Goal: Task Accomplishment & Management: Manage account settings

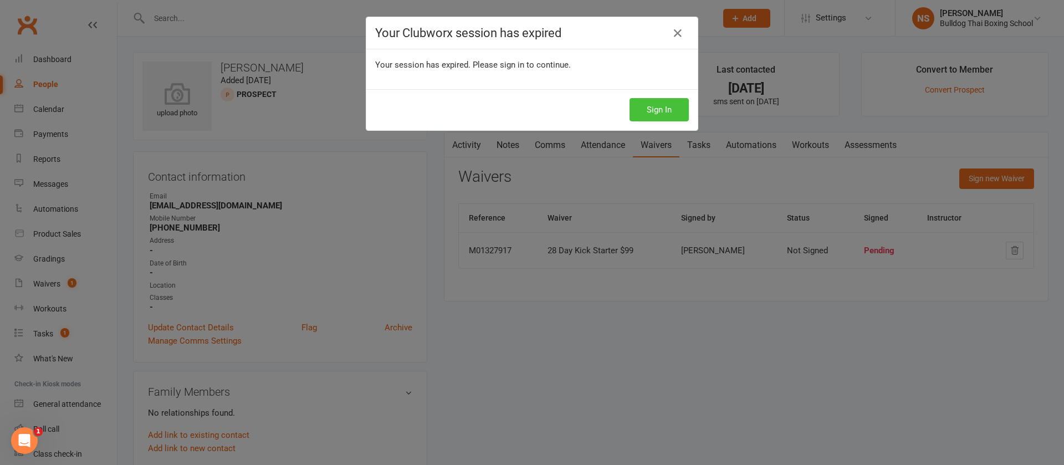
click at [674, 109] on button "Sign In" at bounding box center [658, 109] width 59 height 23
click at [661, 113] on button "Sign In" at bounding box center [658, 109] width 59 height 23
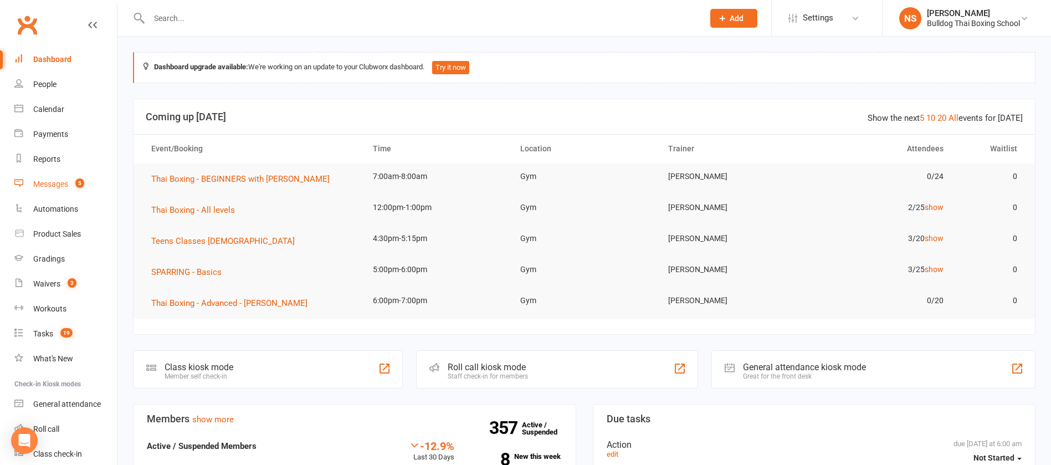
click at [52, 184] on div "Messages" at bounding box center [50, 183] width 35 height 9
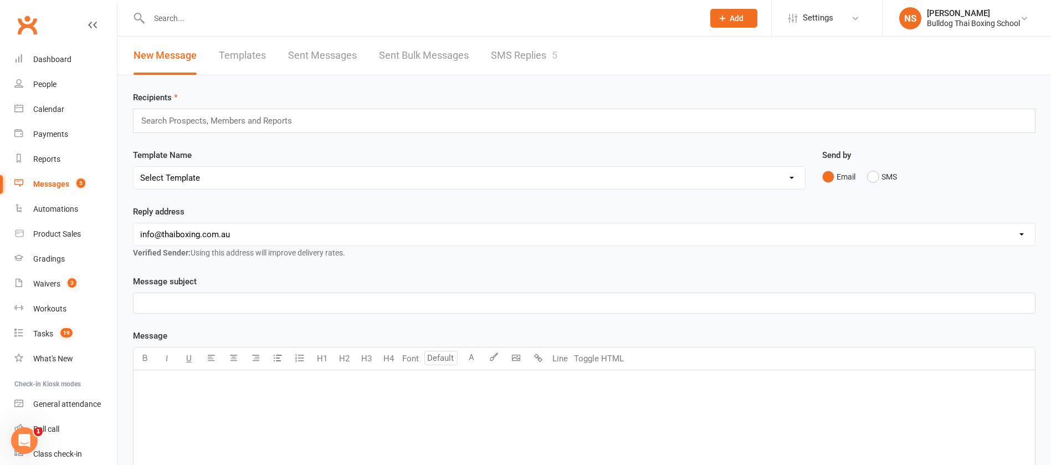
click at [541, 57] on link "SMS Replies 5" at bounding box center [524, 56] width 66 height 38
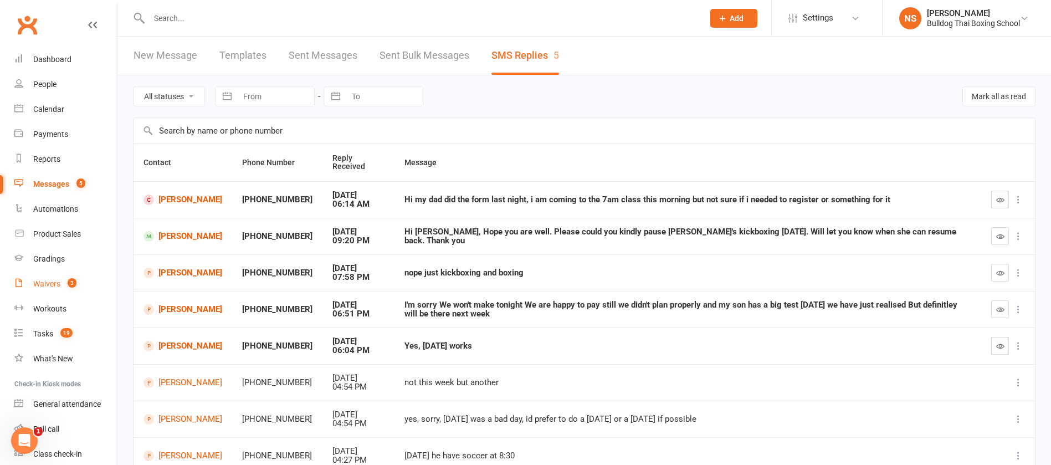
click at [48, 283] on div "Waivers" at bounding box center [46, 283] width 27 height 9
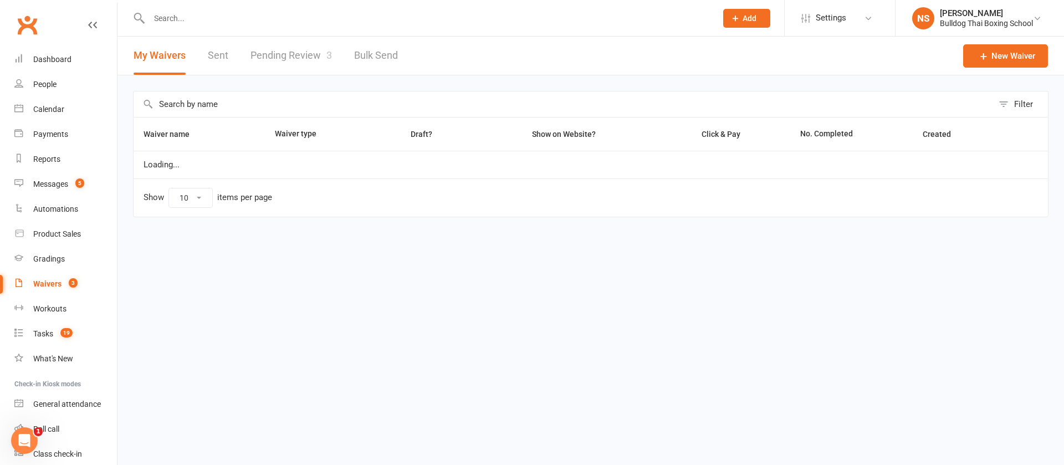
click at [295, 53] on link "Pending Review 3" at bounding box center [290, 56] width 81 height 38
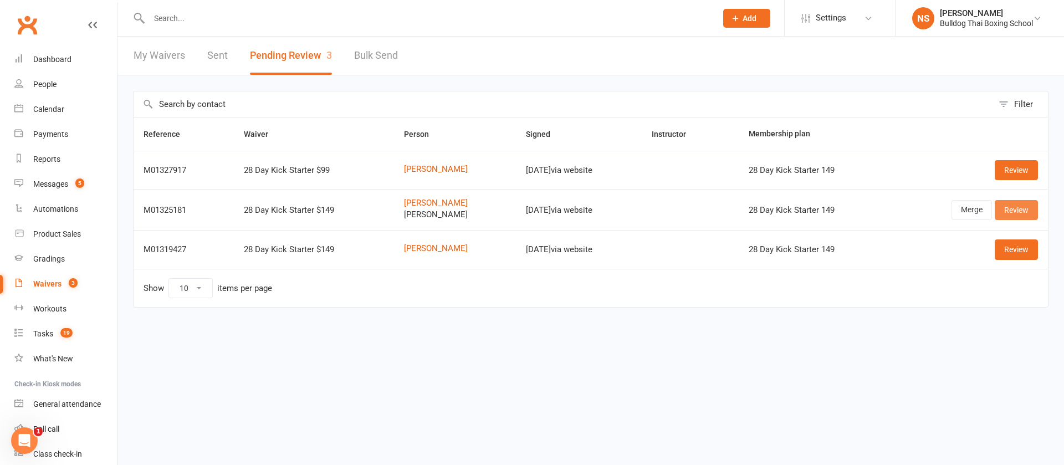
click at [1024, 207] on link "Review" at bounding box center [1015, 210] width 43 height 20
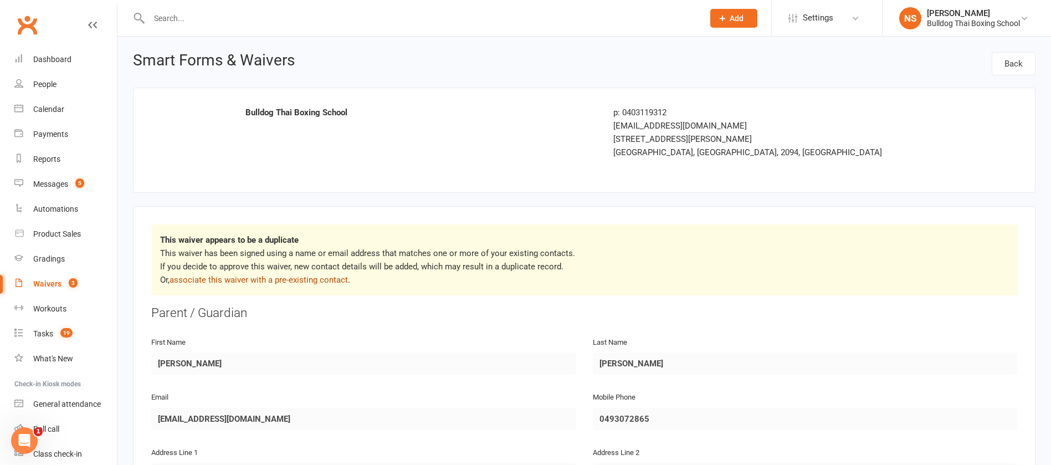
click at [241, 281] on link "associate this waiver with a pre-existing contact" at bounding box center [259, 280] width 178 height 10
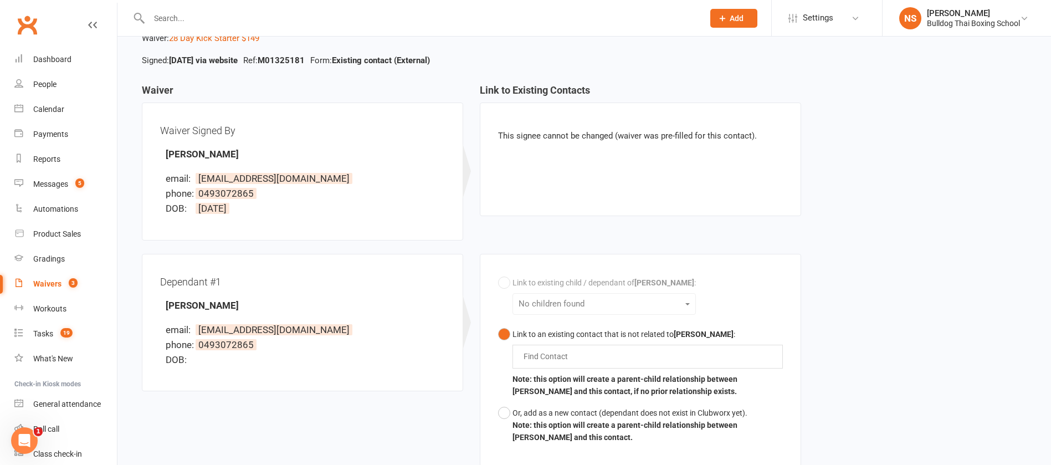
scroll to position [200, 0]
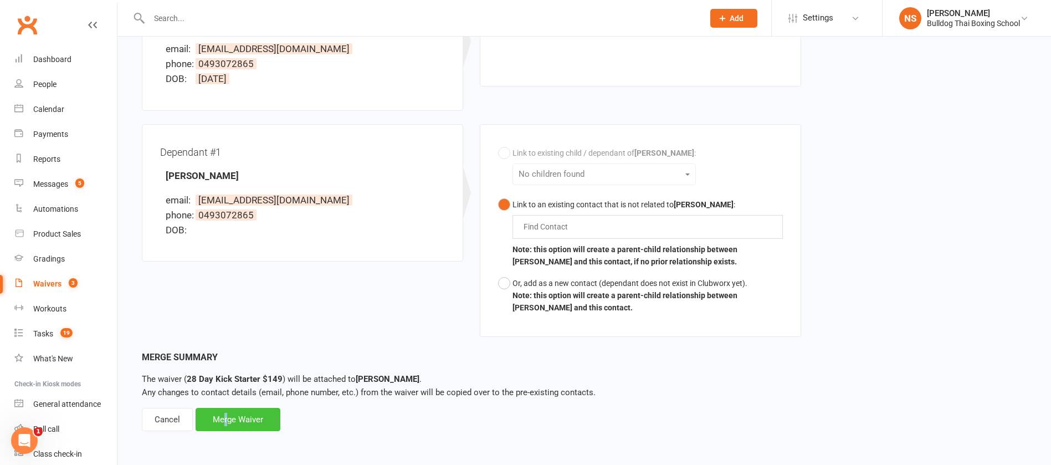
click at [226, 413] on div "Merge Waiver" at bounding box center [238, 419] width 85 height 23
click at [502, 285] on button "Or, add as a new contact (dependant does not exist in Clubworx yet). Note: this…" at bounding box center [640, 296] width 285 height 46
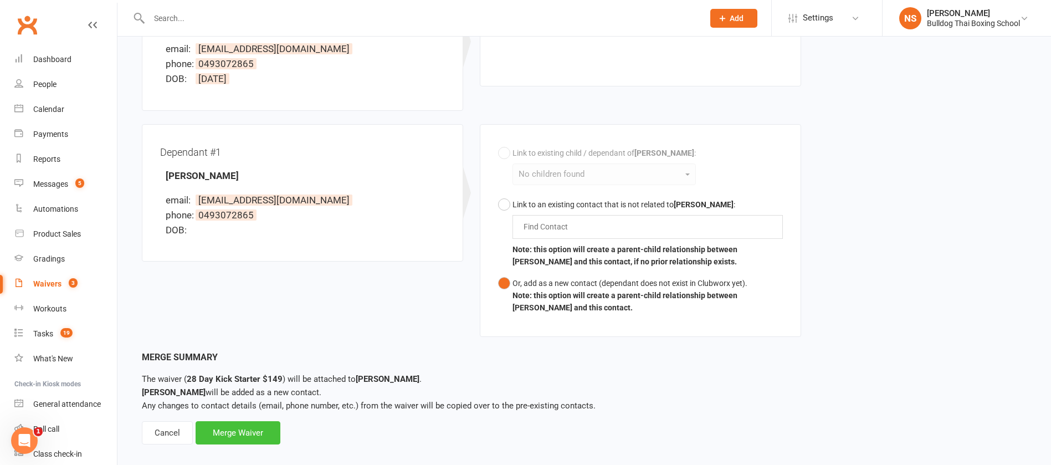
click at [243, 434] on div "Merge Waiver" at bounding box center [238, 432] width 85 height 23
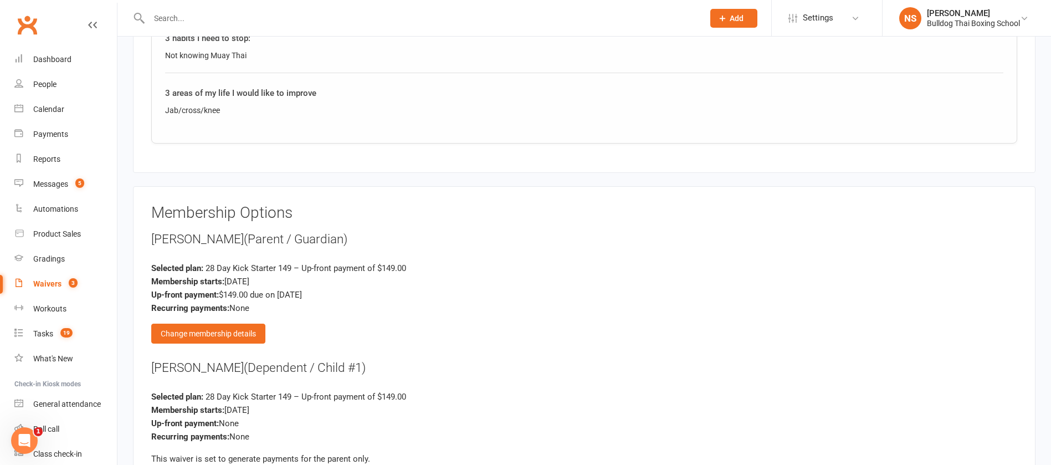
scroll to position [1641, 0]
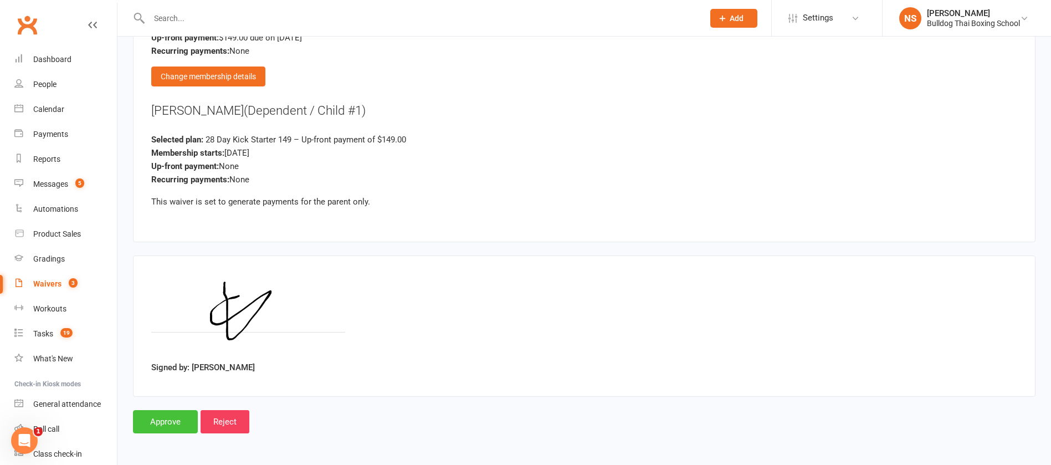
click at [170, 419] on input "Approve" at bounding box center [165, 421] width 65 height 23
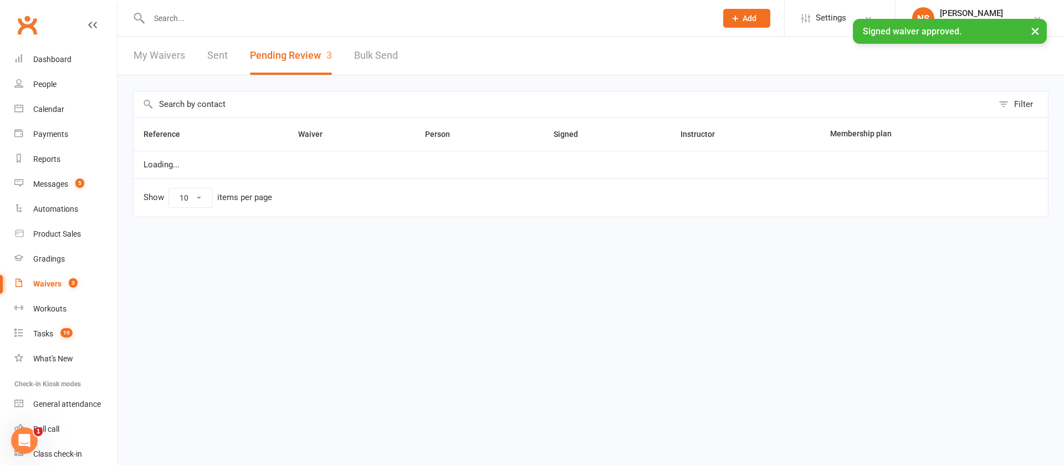
click at [186, 13] on input "text" at bounding box center [427, 19] width 563 height 16
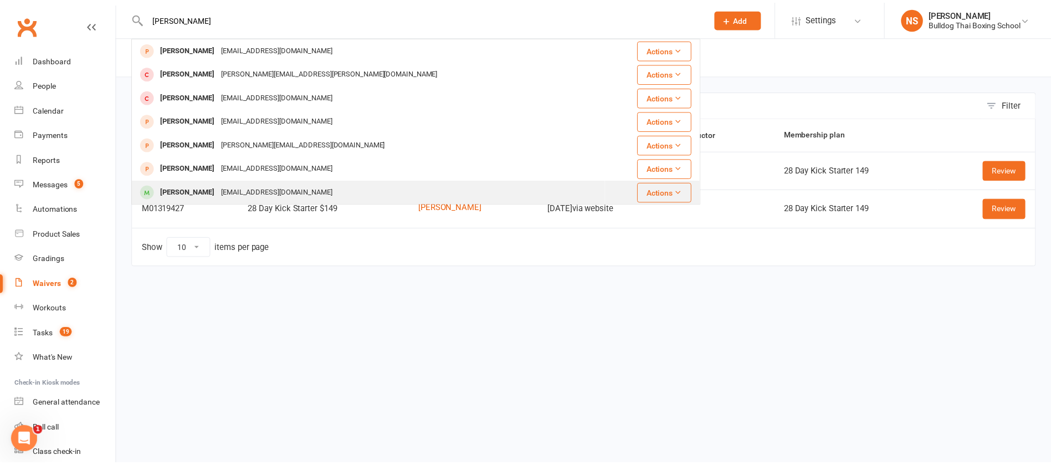
scroll to position [83, 0]
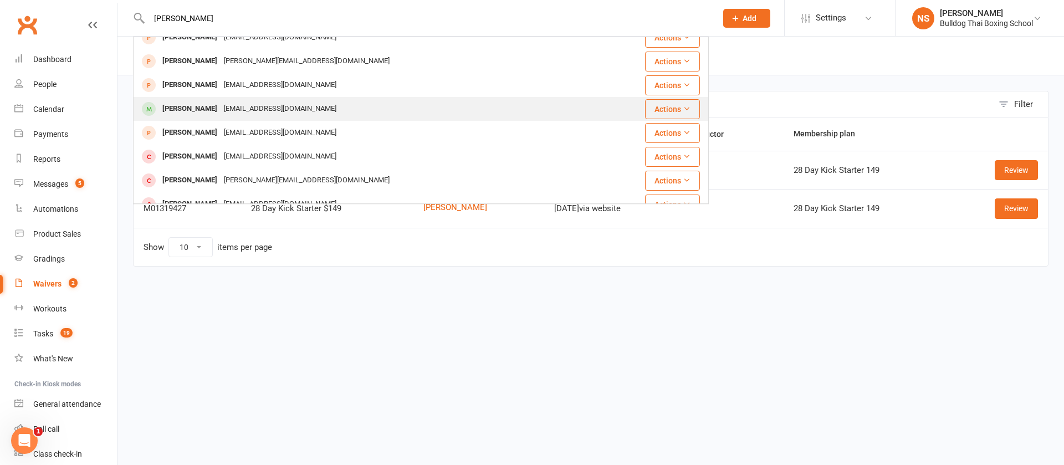
type input "[PERSON_NAME]"
click at [248, 107] on div "[EMAIL_ADDRESS][DOMAIN_NAME]" at bounding box center [279, 109] width 119 height 16
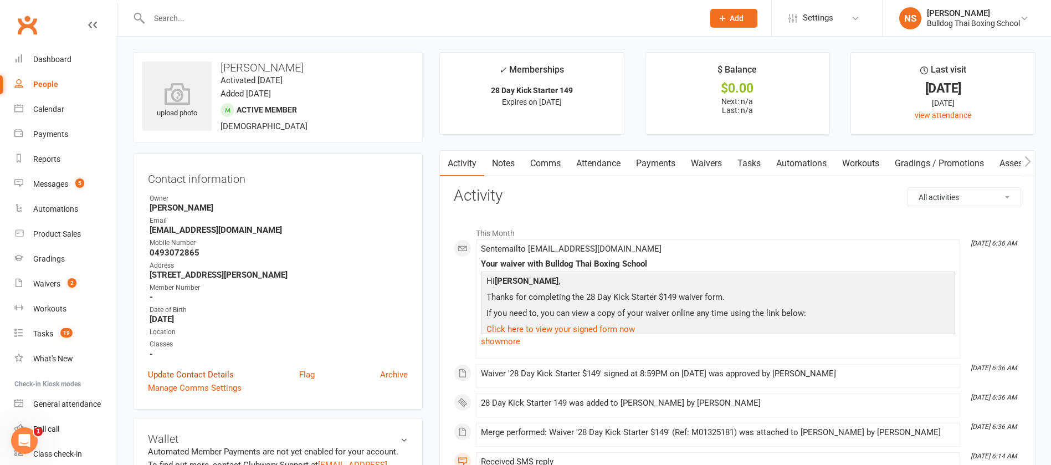
click at [211, 371] on link "Update Contact Details" at bounding box center [191, 374] width 86 height 13
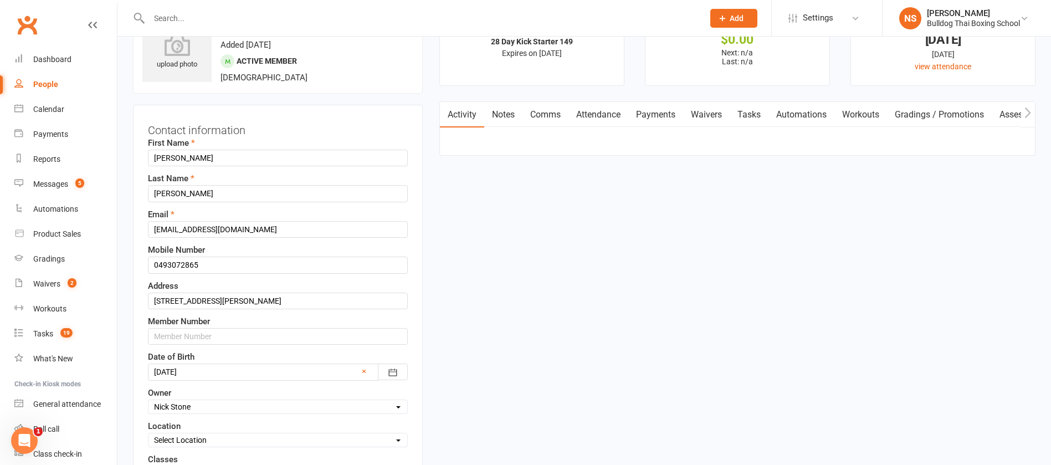
scroll to position [52, 0]
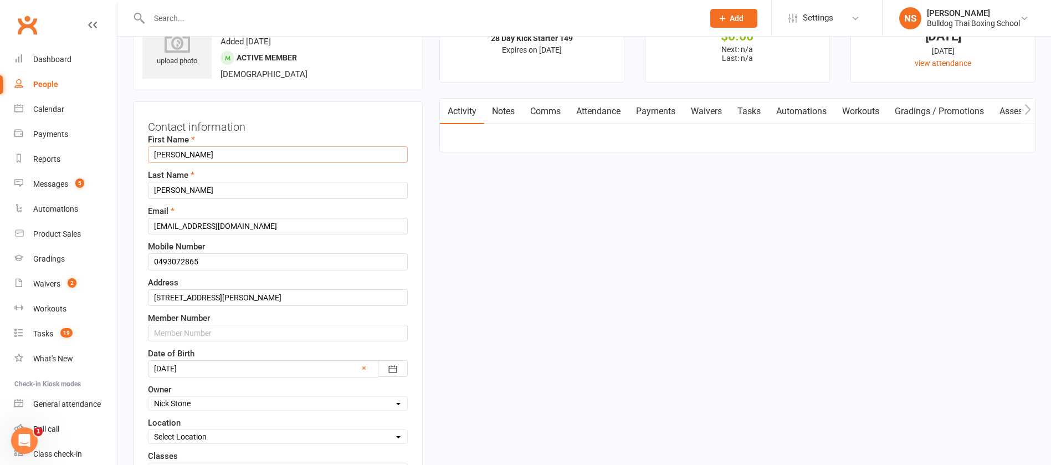
drag, startPoint x: 183, startPoint y: 156, endPoint x: 145, endPoint y: 141, distance: 41.8
click at [145, 141] on div "Contact information First Name [PERSON_NAME] Last Name [PERSON_NAME] Email [EMA…" at bounding box center [278, 314] width 290 height 427
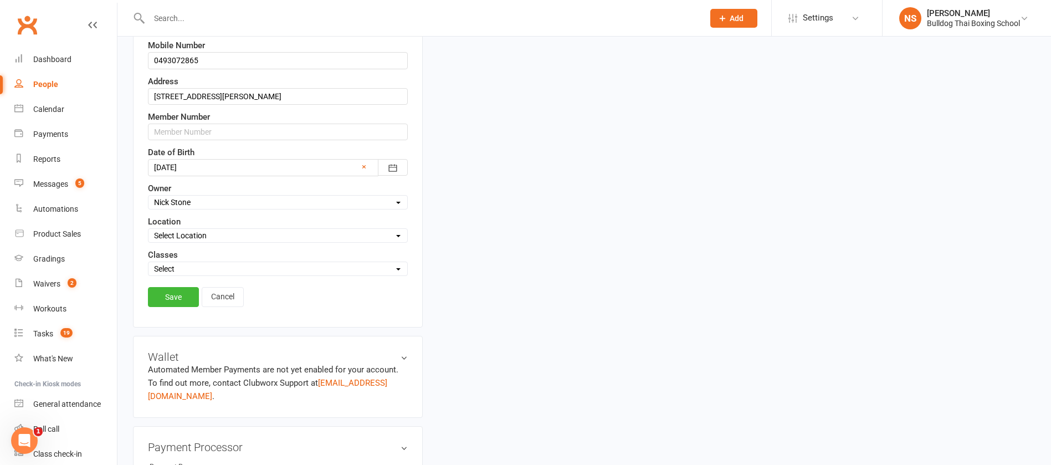
scroll to position [301, 0]
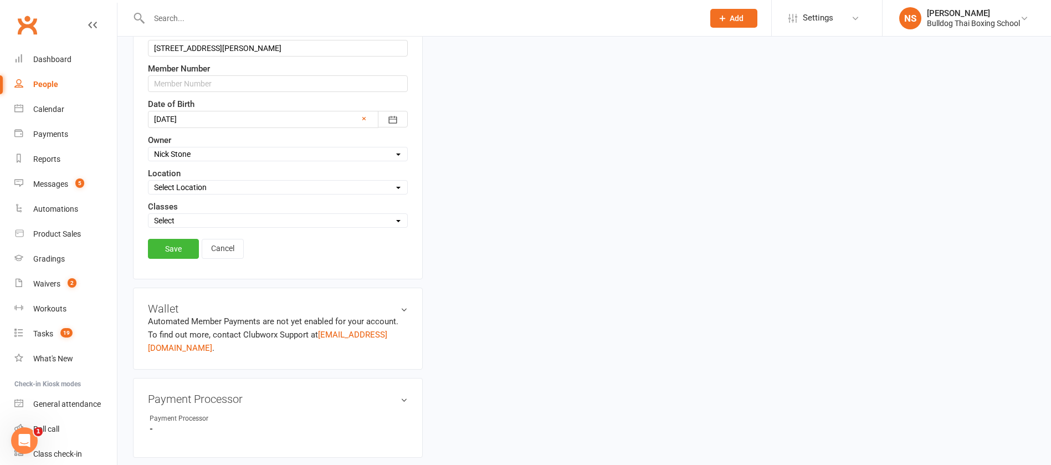
type input "[PERSON_NAME]"
click at [171, 222] on select "Select Kids Mens Womens Teens Pups Kids Holiday Progrm" at bounding box center [277, 220] width 259 height 12
select select "Womens"
click at [148, 215] on select "Select Kids Mens Womens Teens Pups Kids Holiday Progrm" at bounding box center [277, 220] width 259 height 12
click at [168, 250] on link "Save" at bounding box center [173, 249] width 51 height 20
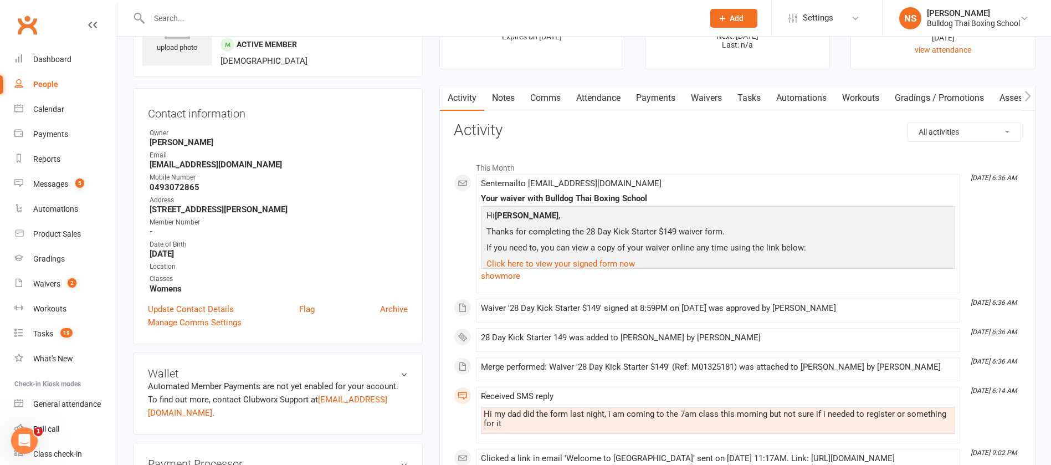
scroll to position [0, 0]
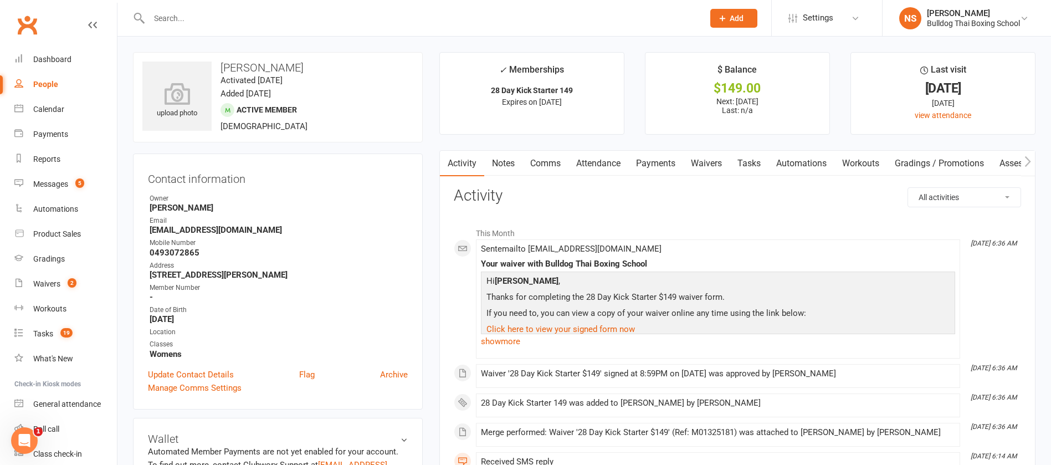
click at [553, 159] on link "Comms" at bounding box center [545, 163] width 46 height 25
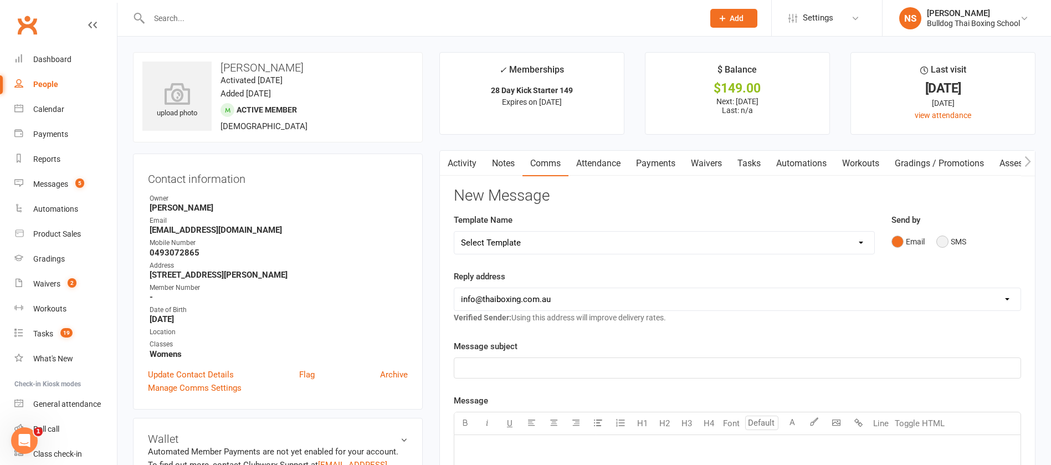
drag, startPoint x: 942, startPoint y: 244, endPoint x: 828, endPoint y: 271, distance: 118.0
click at [942, 244] on button "SMS" at bounding box center [951, 241] width 30 height 21
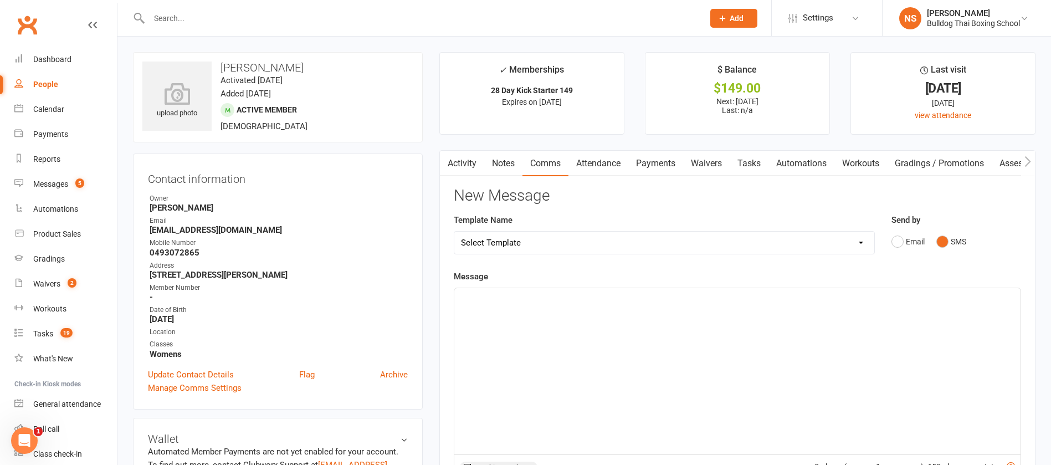
click at [505, 310] on div "﻿" at bounding box center [737, 371] width 566 height 166
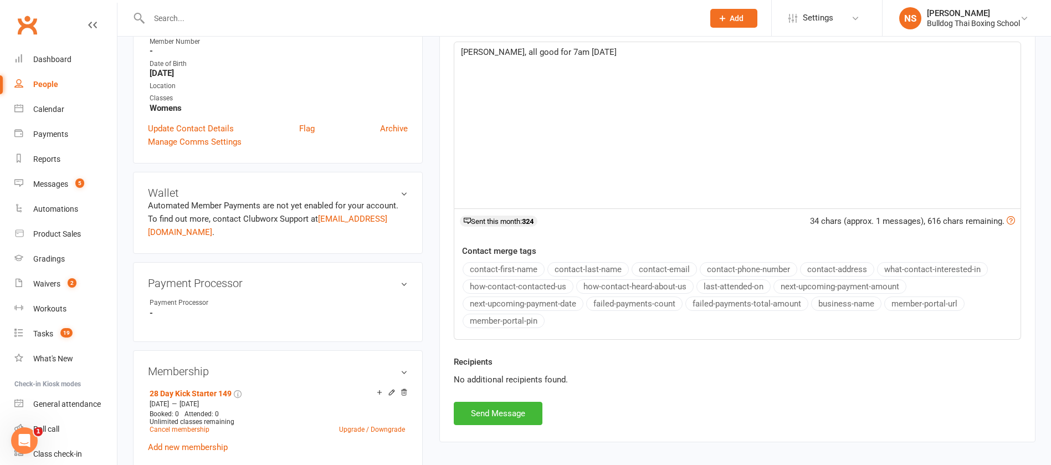
scroll to position [166, 0]
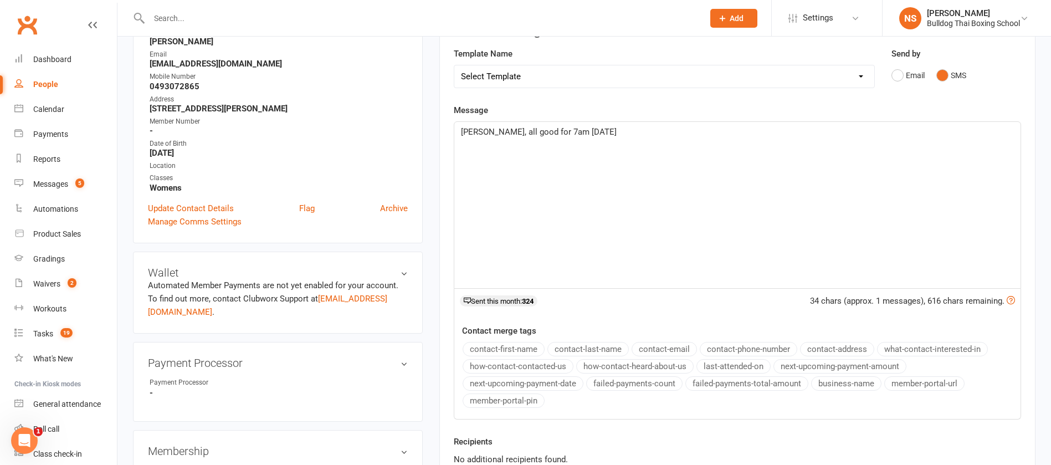
click at [470, 128] on span "[PERSON_NAME], all good for 7am [DATE]" at bounding box center [539, 132] width 156 height 10
click at [593, 128] on p "Hi [PERSON_NAME], all good for 7am [DATE]" at bounding box center [737, 131] width 553 height 13
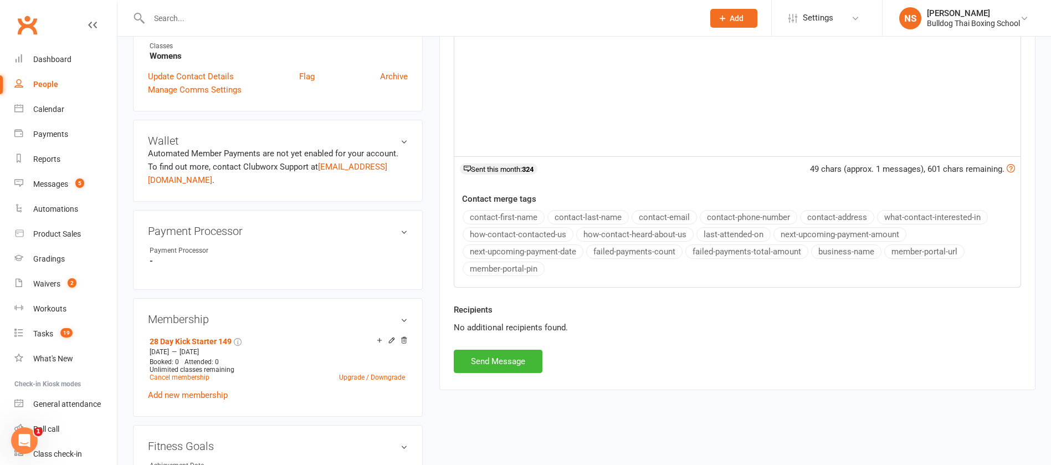
scroll to position [416, 0]
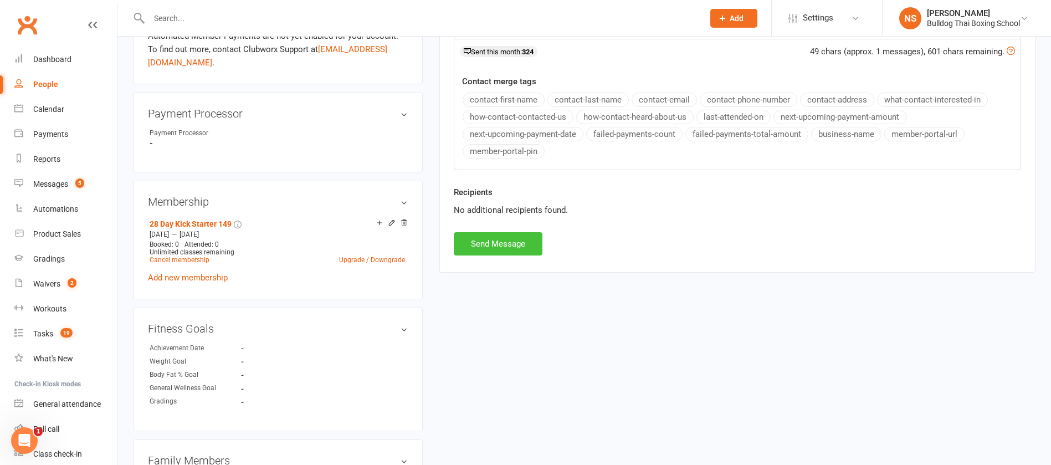
click at [511, 248] on button "Send Message" at bounding box center [498, 243] width 89 height 23
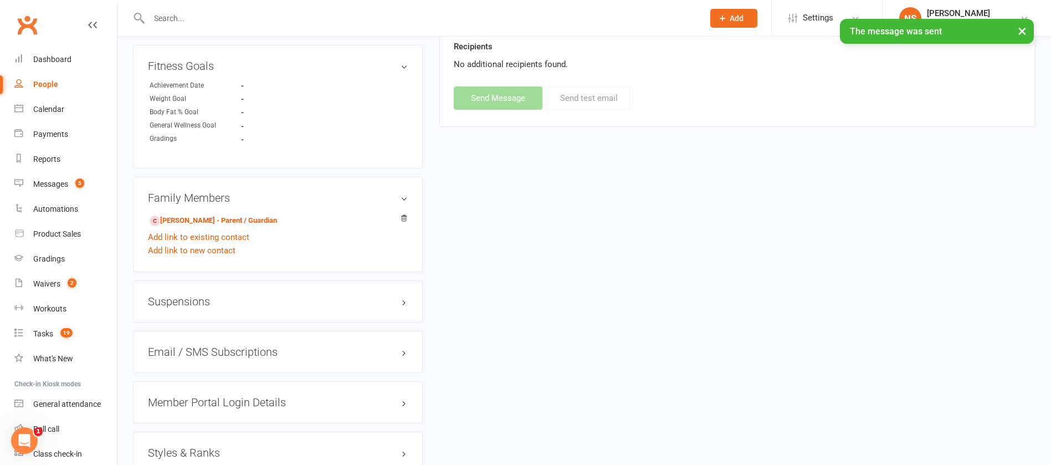
scroll to position [816, 0]
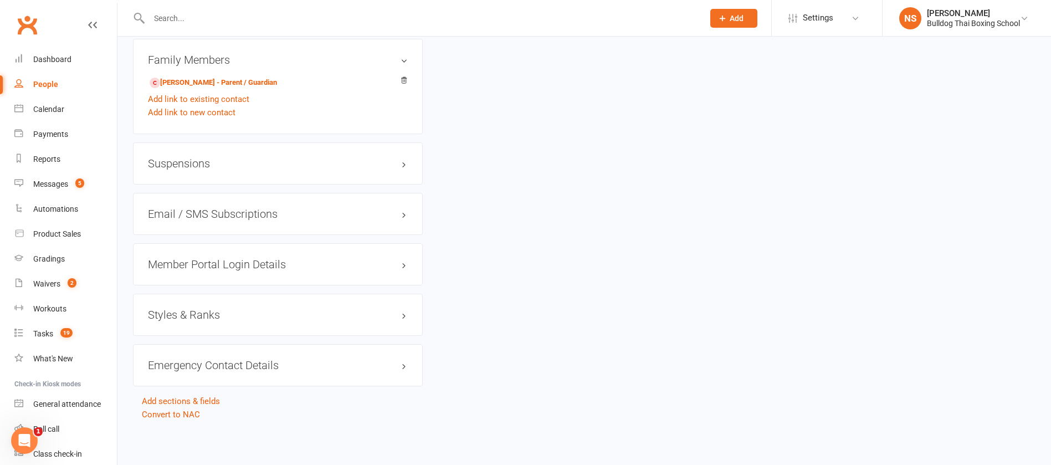
click at [227, 267] on h3 "Member Portal Login Details" at bounding box center [278, 264] width 260 height 12
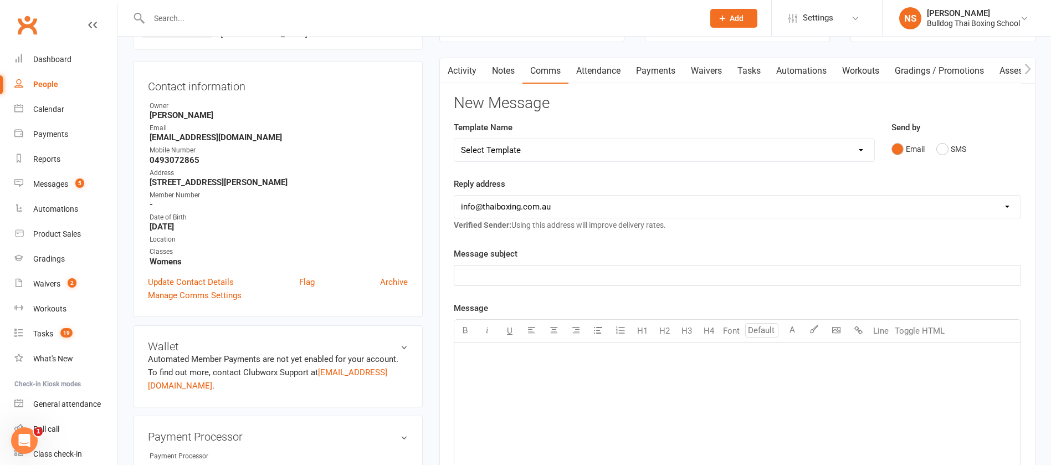
scroll to position [0, 0]
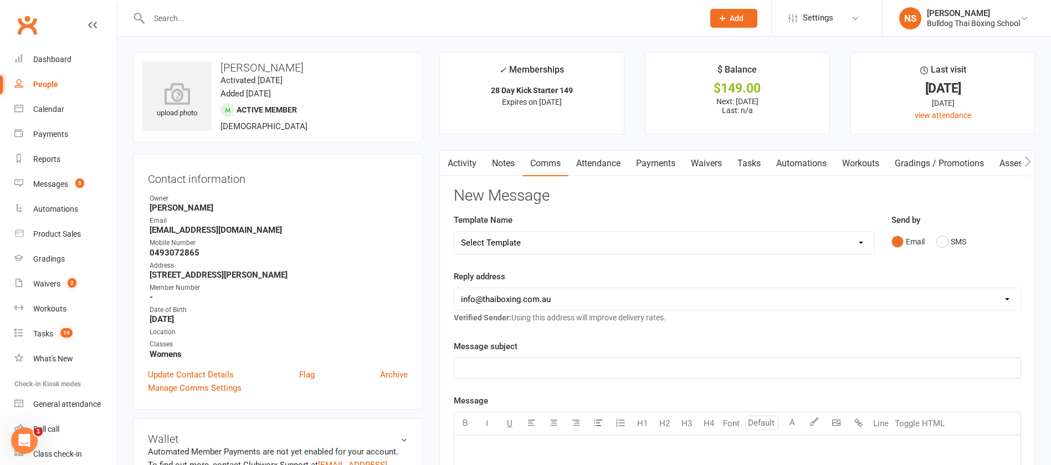
click at [465, 154] on link "Activity" at bounding box center [462, 163] width 44 height 25
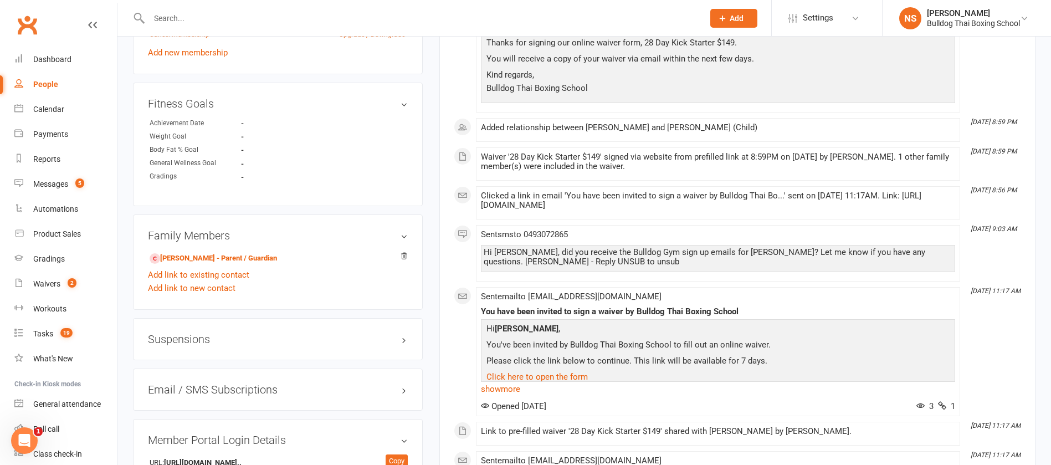
scroll to position [607, 0]
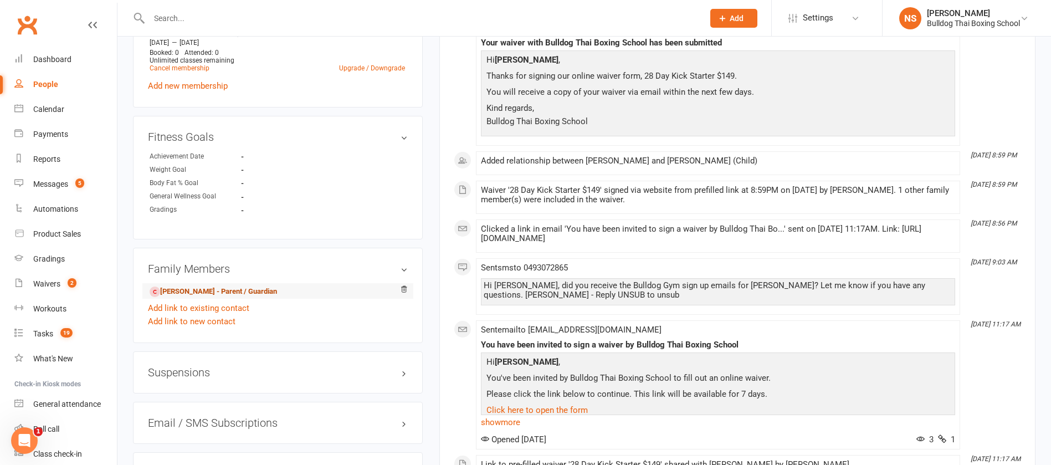
click at [235, 288] on link "[PERSON_NAME] - Parent / Guardian" at bounding box center [213, 292] width 127 height 12
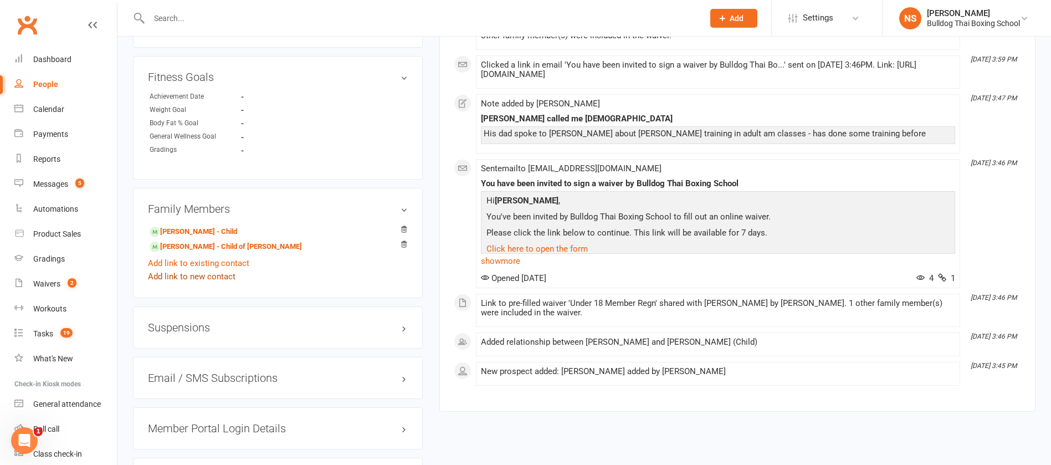
scroll to position [665, 0]
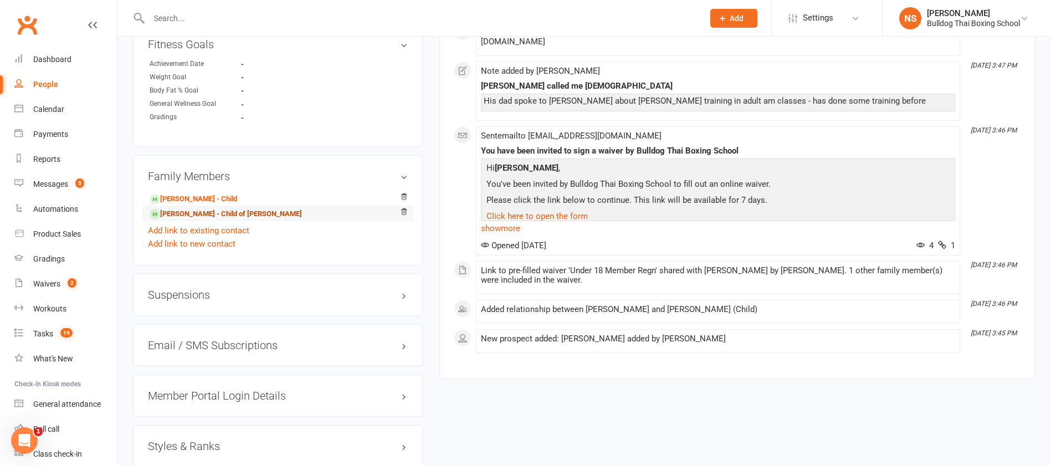
click at [265, 213] on link "[PERSON_NAME] - Child of [PERSON_NAME]" at bounding box center [226, 214] width 152 height 12
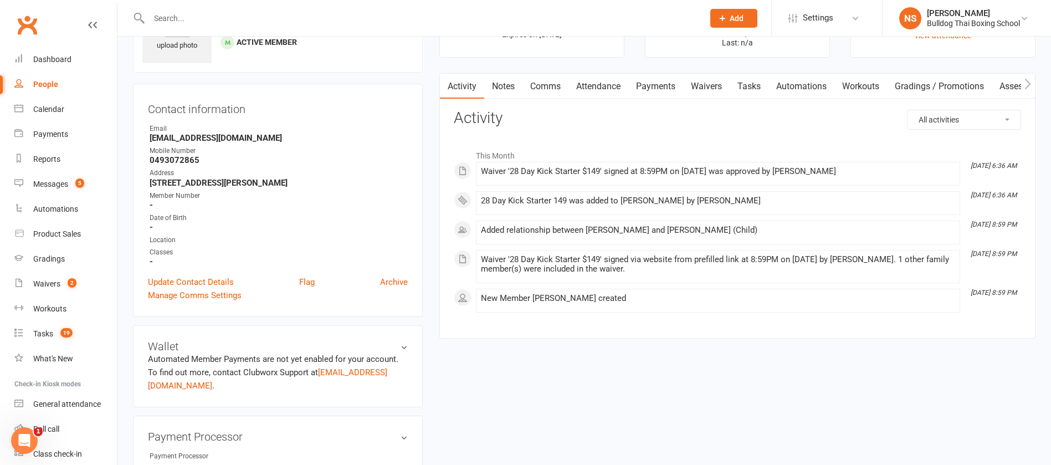
scroll to position [249, 0]
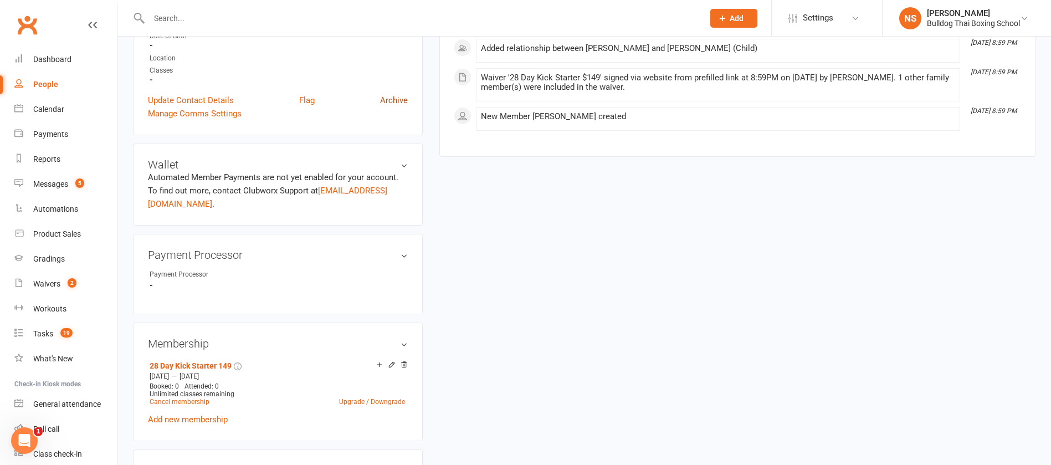
click at [397, 100] on link "Archive" at bounding box center [394, 100] width 28 height 13
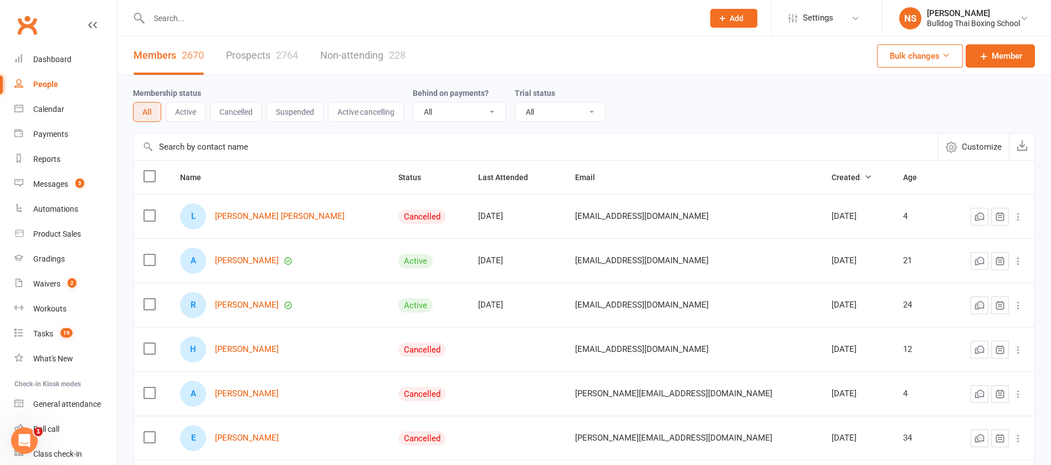
click at [191, 17] on input "text" at bounding box center [421, 19] width 550 height 16
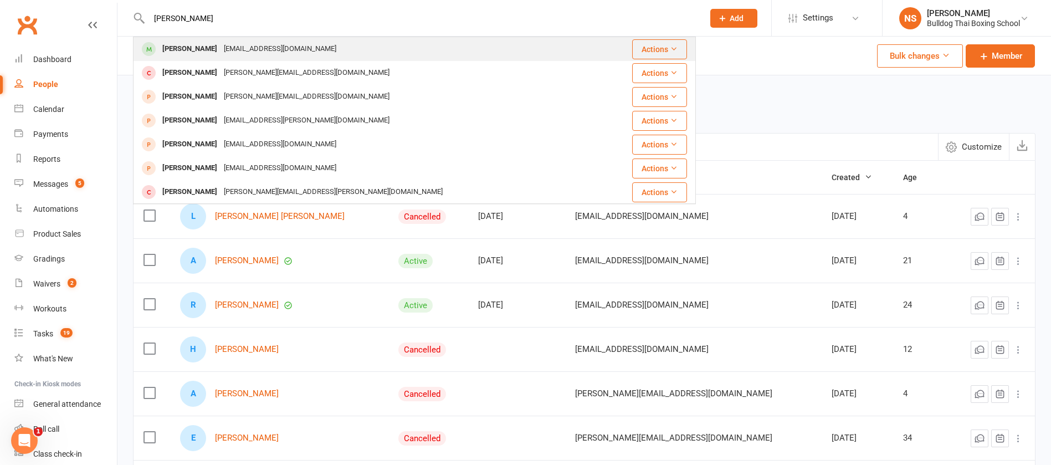
type input "[PERSON_NAME]"
click at [199, 49] on div "[PERSON_NAME]" at bounding box center [189, 49] width 61 height 16
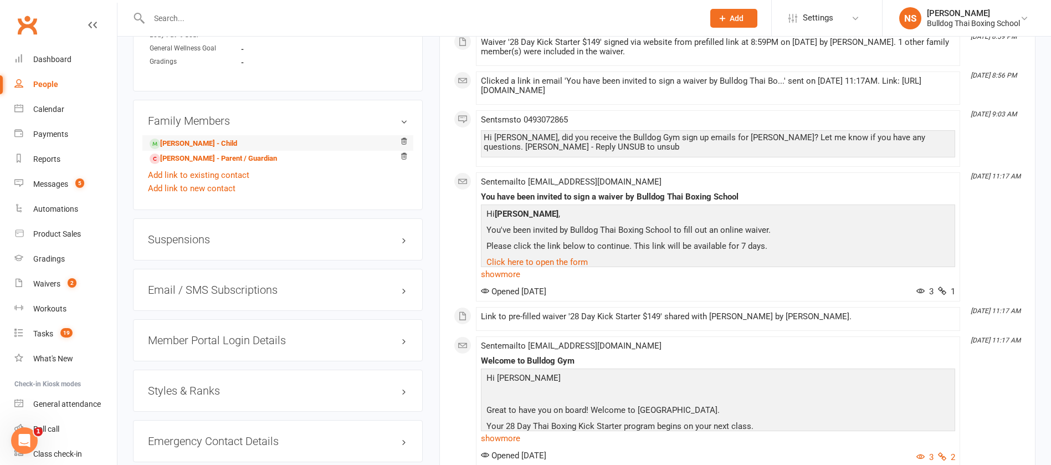
scroll to position [914, 0]
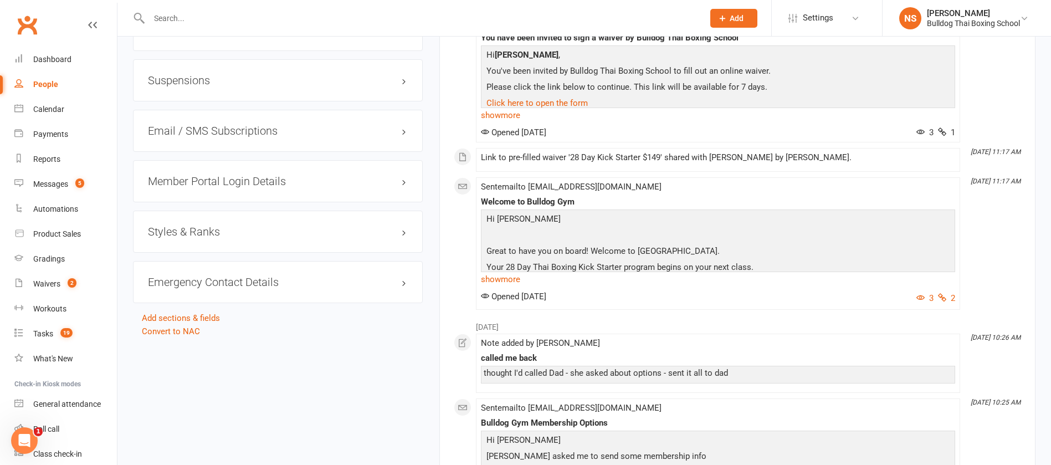
click at [206, 179] on h3 "Member Portal Login Details" at bounding box center [278, 181] width 260 height 12
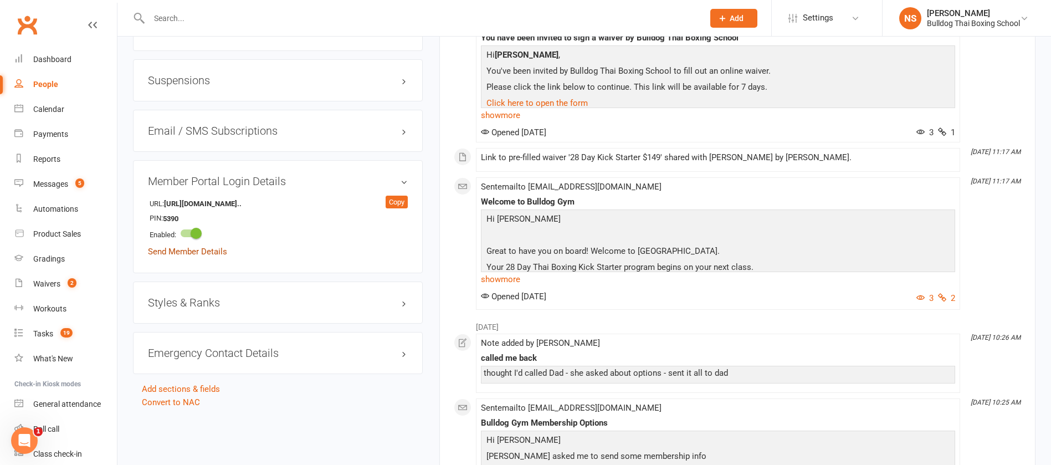
click at [208, 254] on link "Send Member Details" at bounding box center [187, 252] width 79 height 10
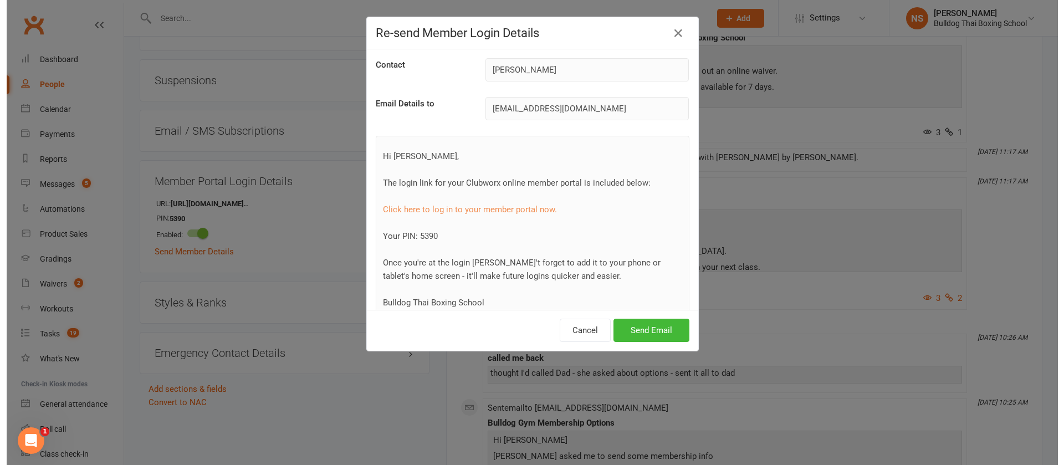
scroll to position [901, 0]
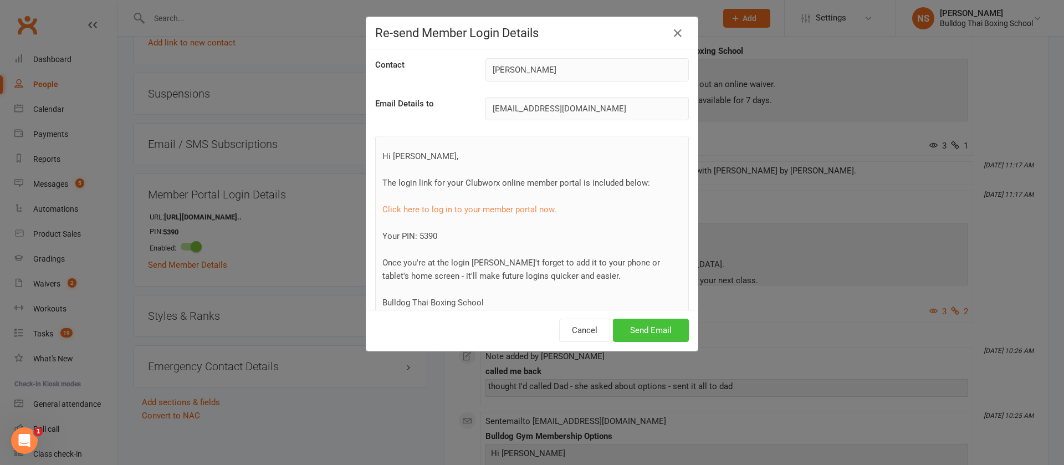
click at [647, 329] on button "Send Email" at bounding box center [651, 330] width 76 height 23
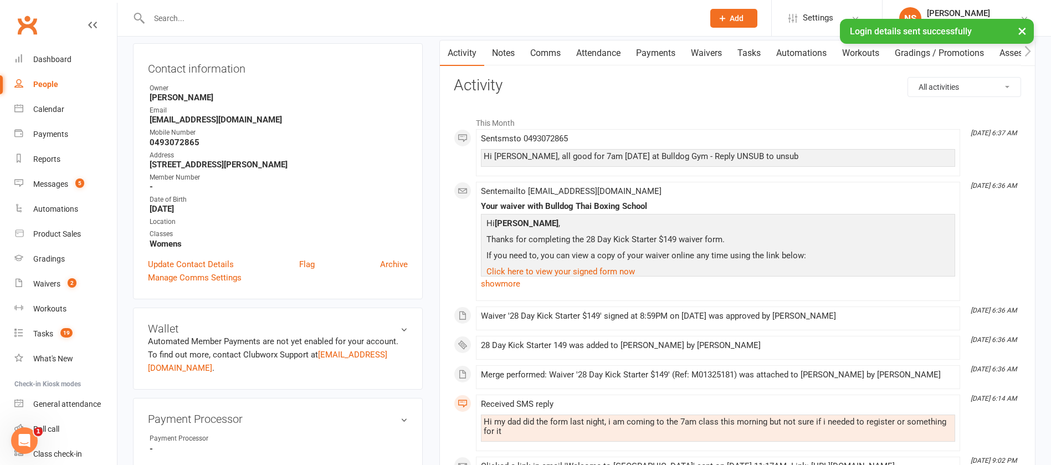
scroll to position [0, 0]
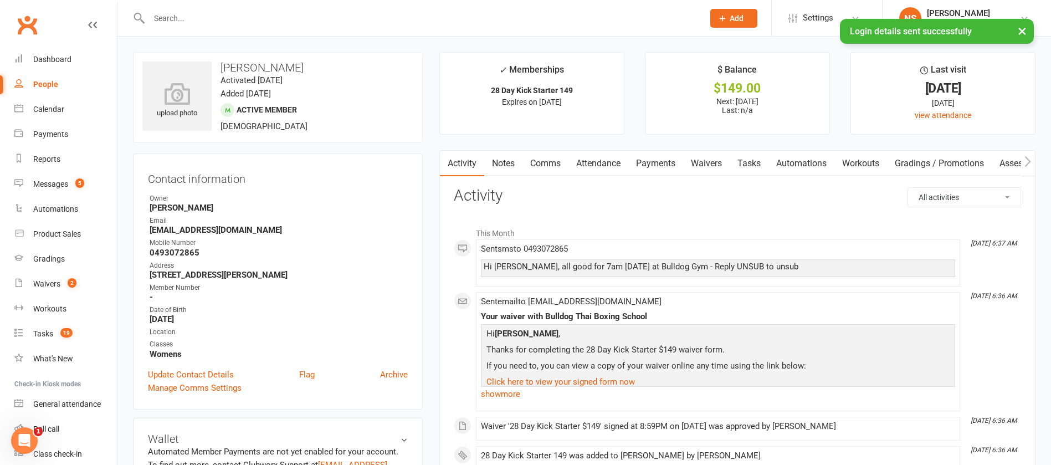
click at [747, 164] on link "Tasks" at bounding box center [749, 163] width 39 height 25
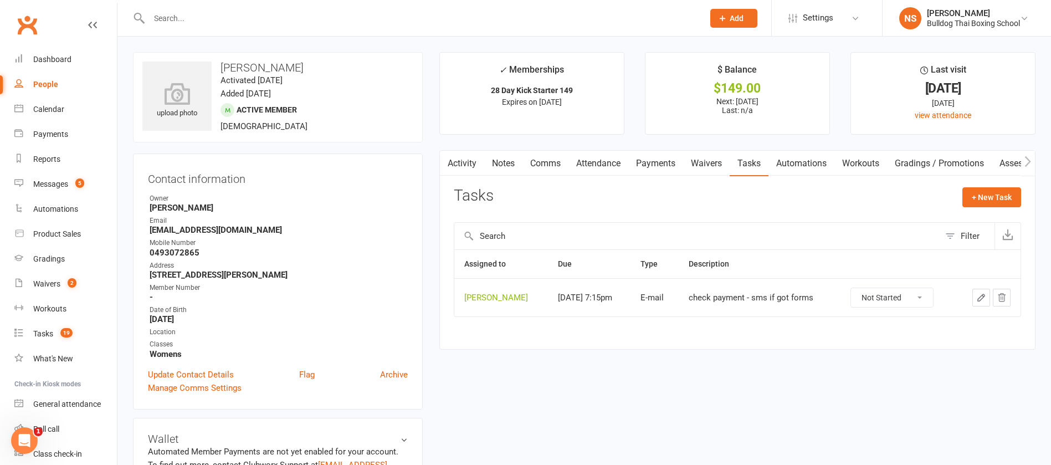
click at [803, 168] on link "Automations" at bounding box center [801, 163] width 66 height 25
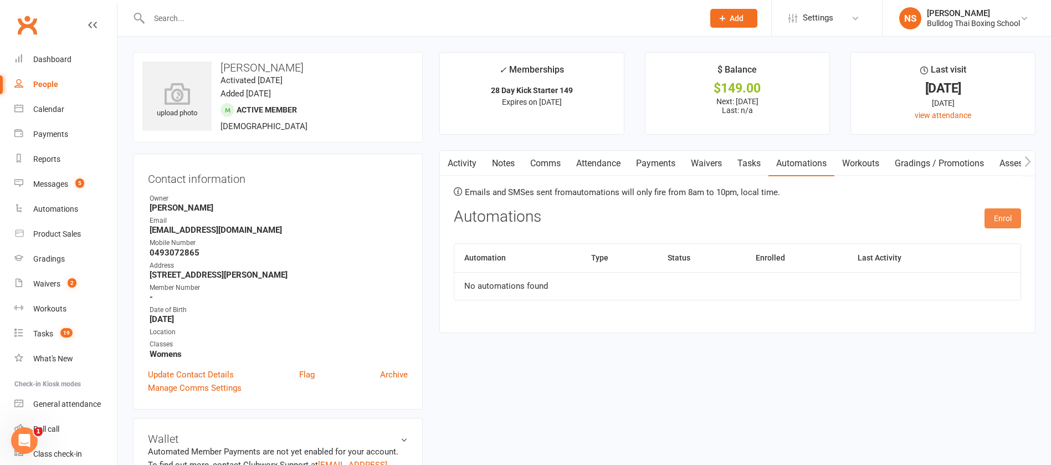
click at [1007, 218] on button "Enrol" at bounding box center [1002, 218] width 37 height 20
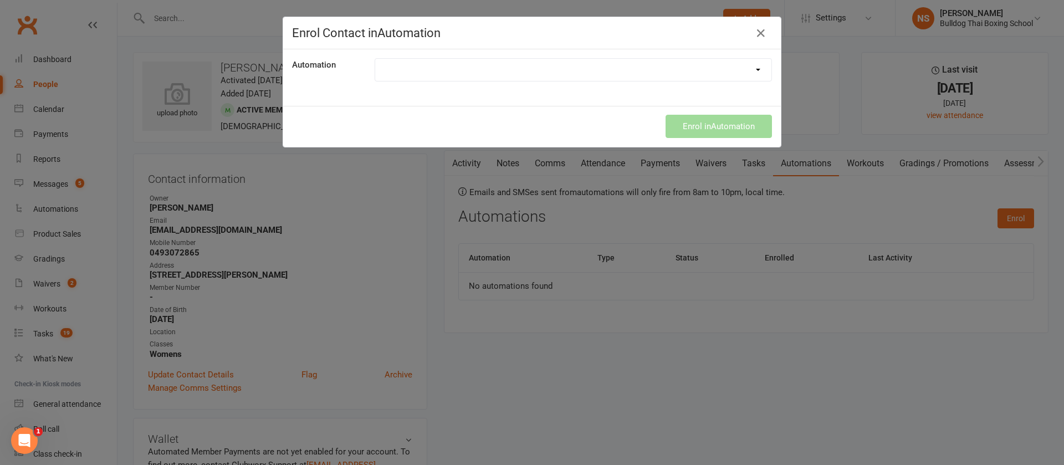
click at [403, 70] on select "New 28 Day Membership" at bounding box center [573, 70] width 396 height 22
select select "1949"
click at [375, 59] on select "New 28 Day Membership" at bounding box center [573, 70] width 396 height 22
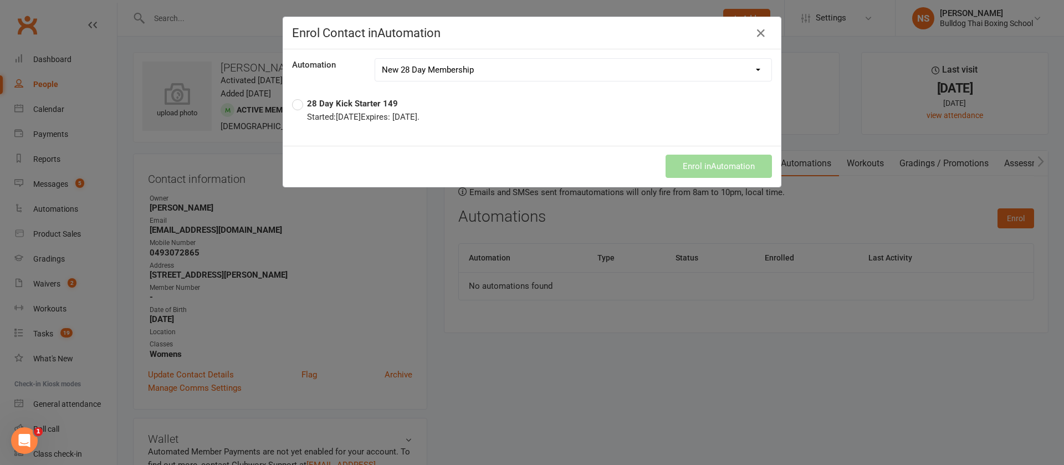
drag, startPoint x: 290, startPoint y: 100, endPoint x: 293, endPoint y: 106, distance: 6.7
click at [292, 101] on label "28 Day Kick Starter 149 Started: [DATE] Expires: [DATE] ." at bounding box center [355, 110] width 127 height 27
click at [700, 168] on button "Enrol in Automation" at bounding box center [718, 166] width 106 height 23
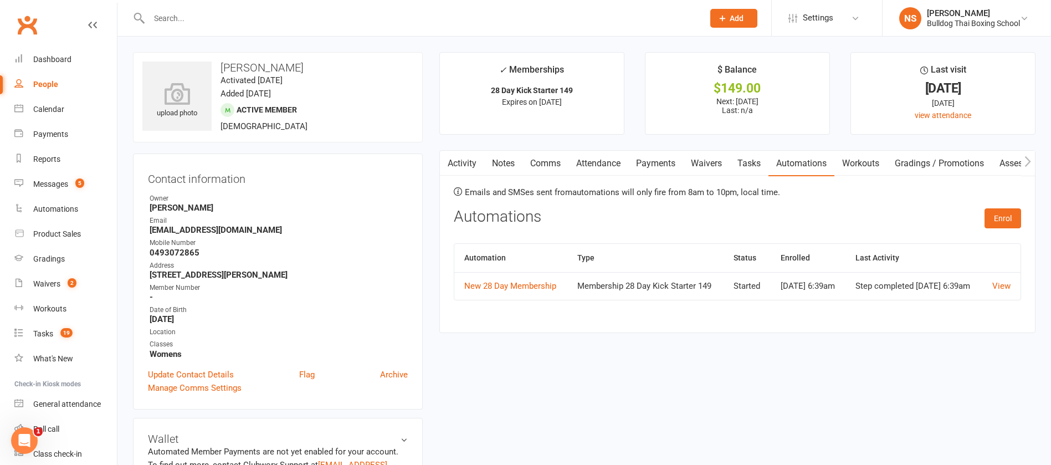
click at [754, 160] on link "Tasks" at bounding box center [749, 163] width 39 height 25
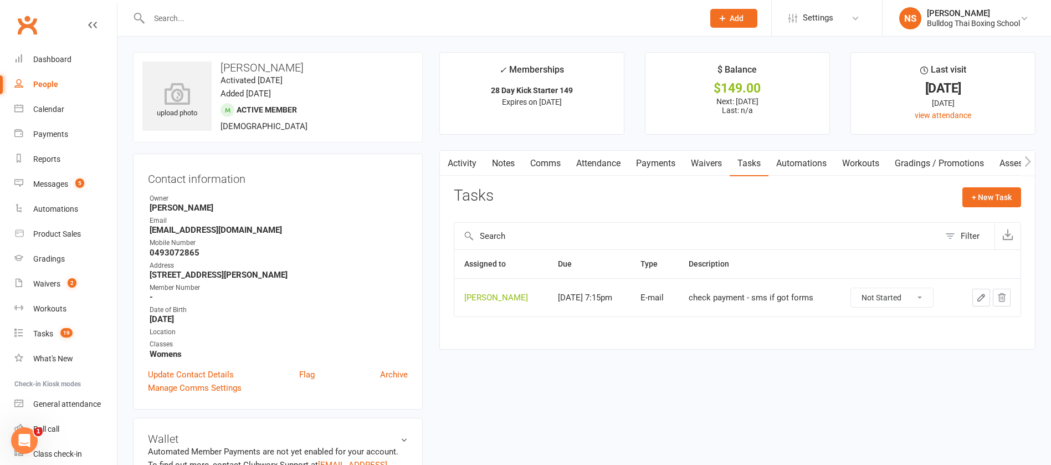
click at [981, 298] on icon "button" at bounding box center [981, 298] width 10 height 10
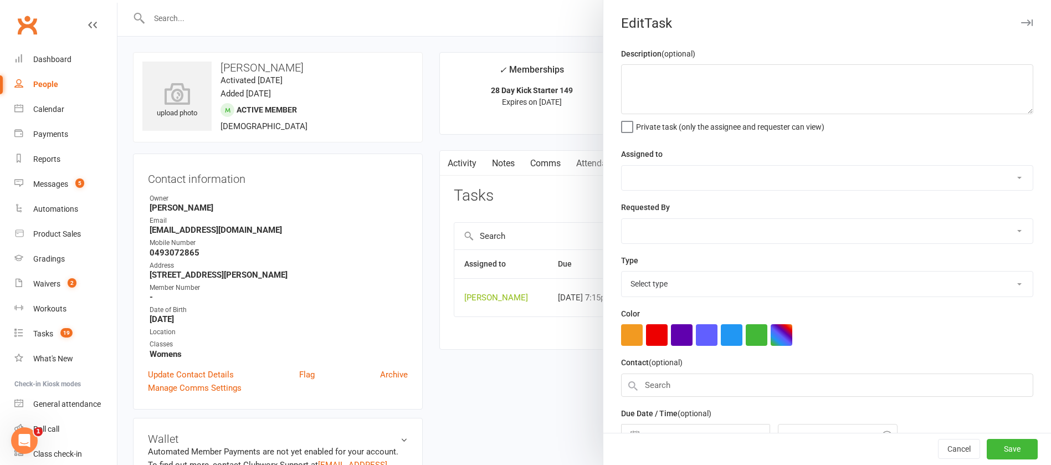
type textarea "check payment - sms if got forms"
select select "12940"
type input "[DATE]"
type input "7:15pm"
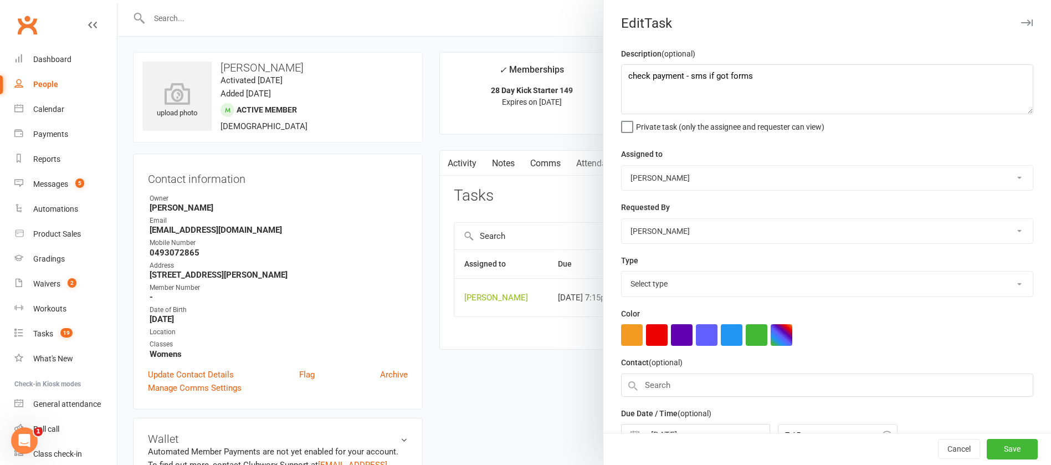
select select "12047"
drag, startPoint x: 755, startPoint y: 88, endPoint x: 649, endPoint y: 75, distance: 106.6
click at [646, 77] on textarea "check payment - sms if got forms" at bounding box center [827, 89] width 412 height 50
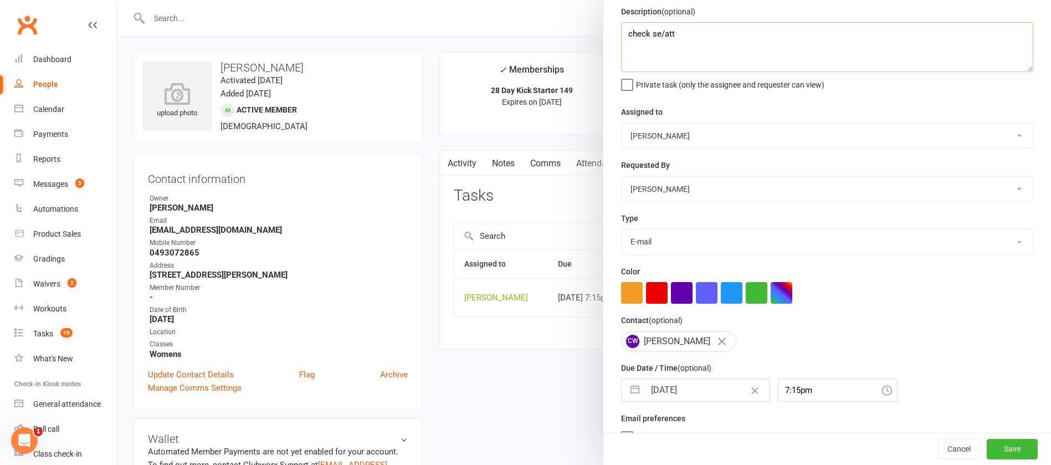
scroll to position [66, 0]
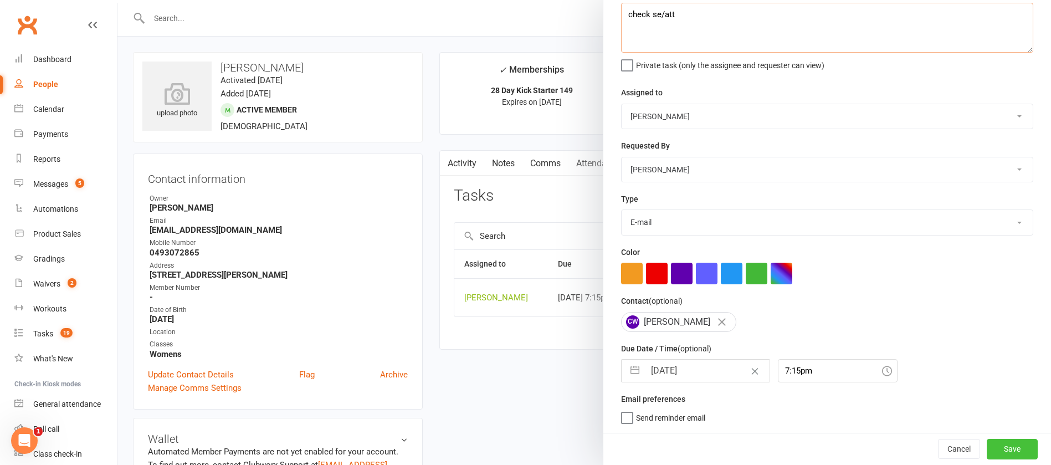
type textarea "check se/att"
click at [987, 445] on button "Save" at bounding box center [1012, 449] width 51 height 20
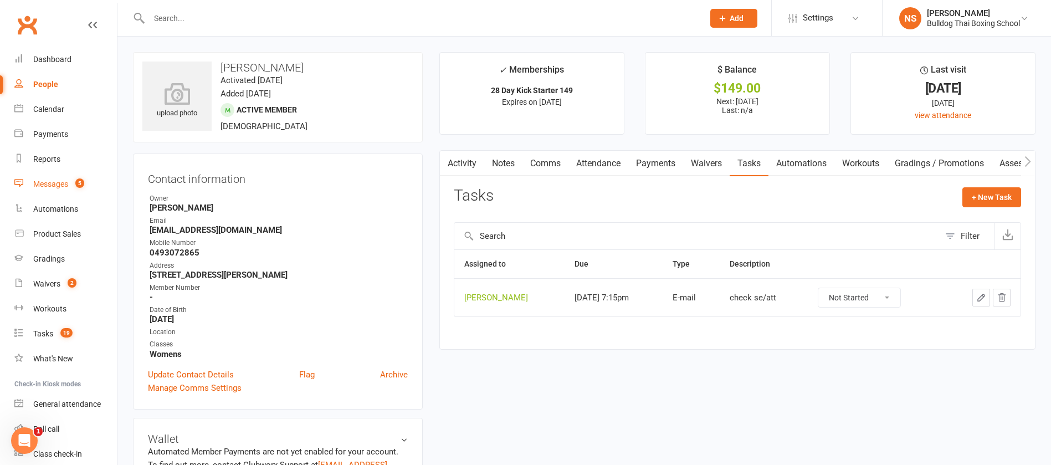
click at [61, 183] on div "Messages" at bounding box center [50, 183] width 35 height 9
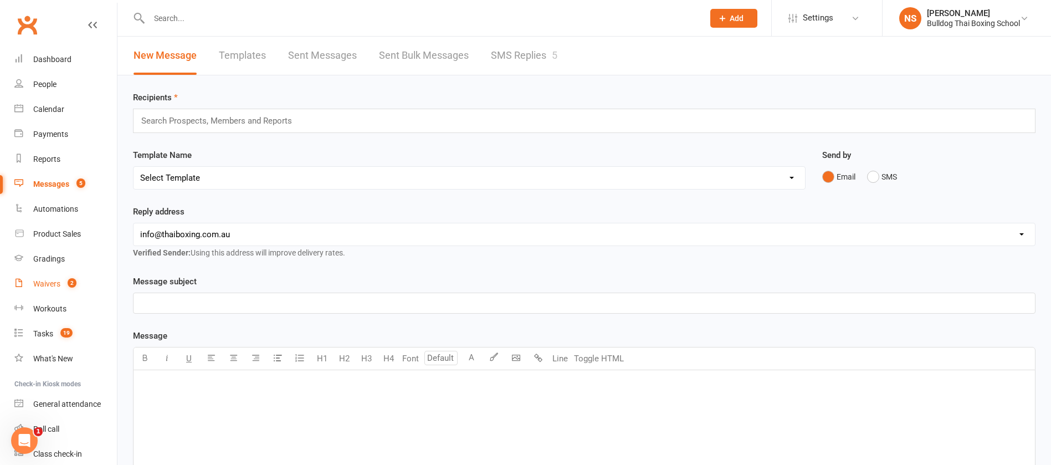
click at [50, 282] on div "Waivers" at bounding box center [46, 283] width 27 height 9
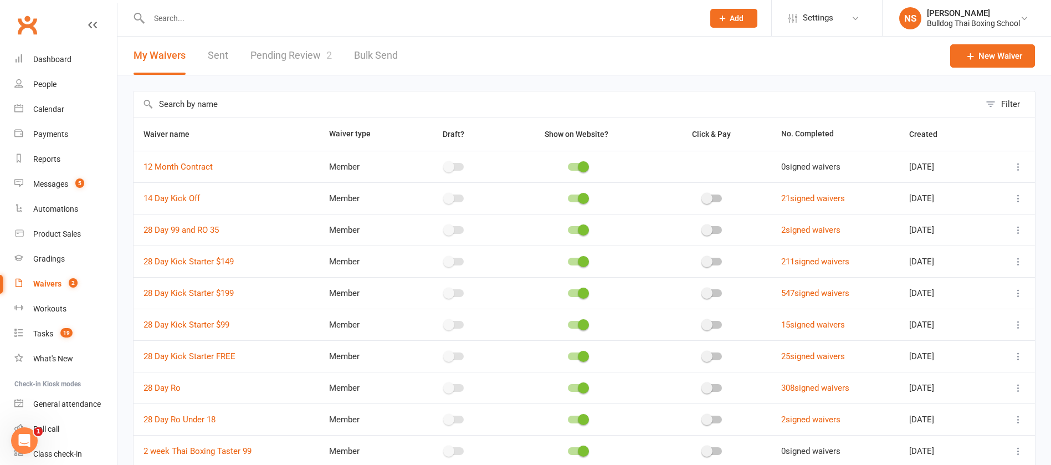
click at [287, 52] on link "Pending Review 2" at bounding box center [290, 56] width 81 height 38
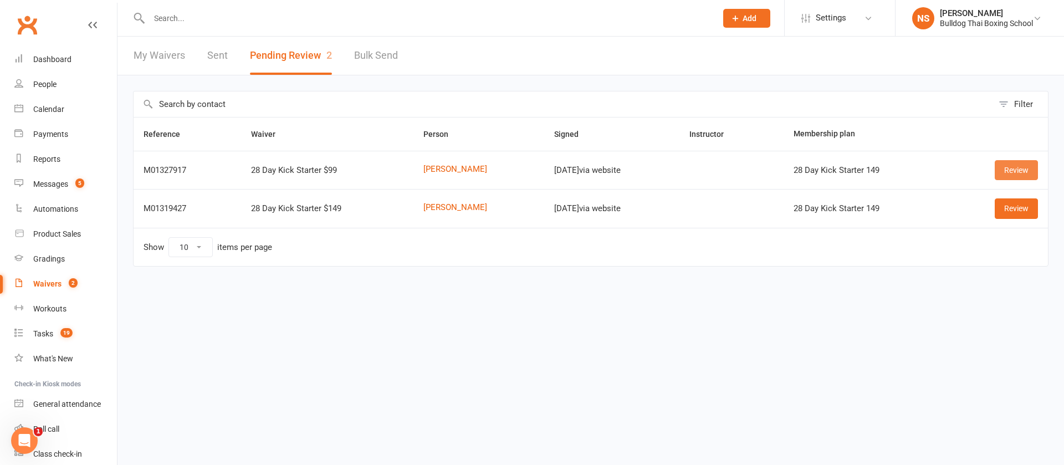
click at [1020, 162] on link "Review" at bounding box center [1015, 170] width 43 height 20
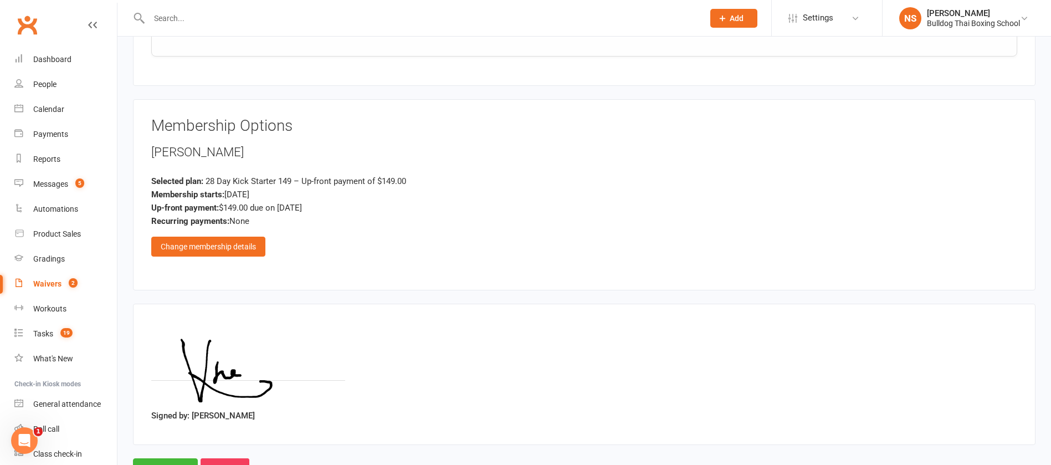
scroll to position [1098, 0]
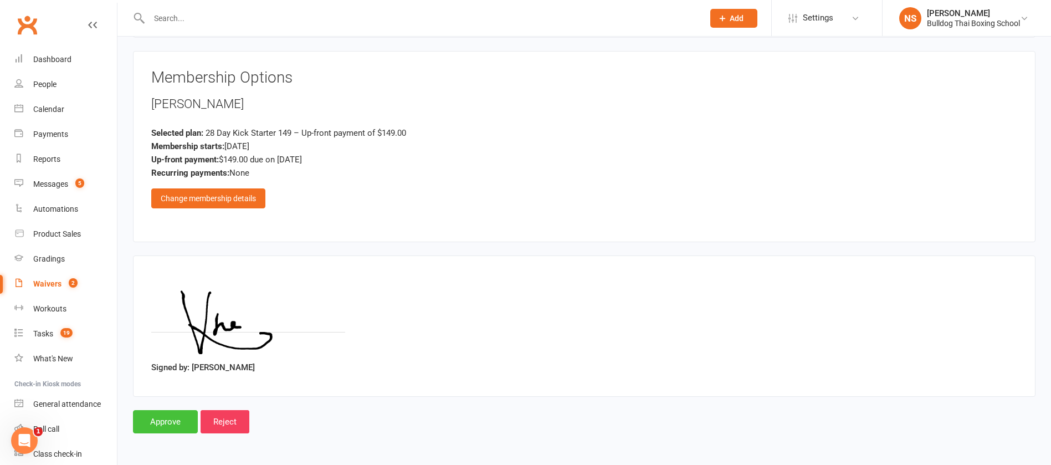
click at [175, 421] on input "Approve" at bounding box center [165, 421] width 65 height 23
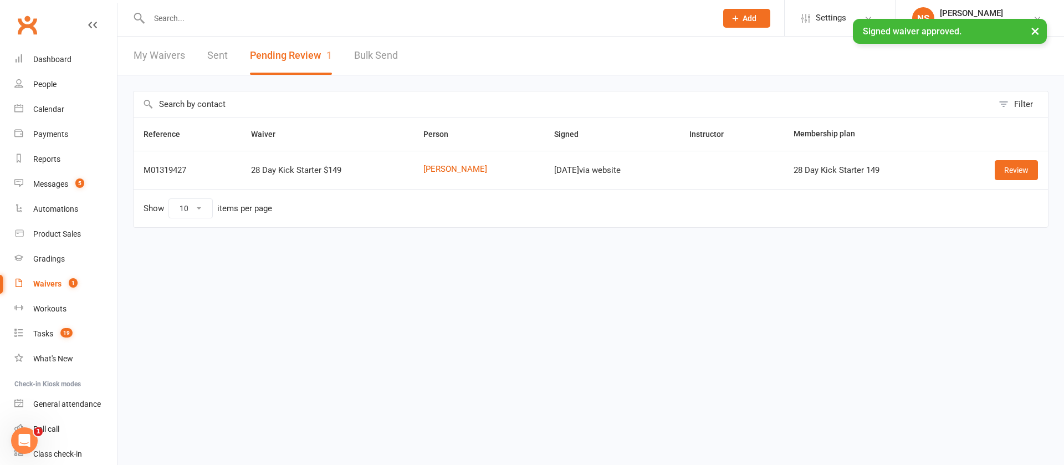
click at [213, 18] on ui-view "Prospect Member Non-attending contact Class / event Appointment Grading event T…" at bounding box center [532, 131] width 1064 height 256
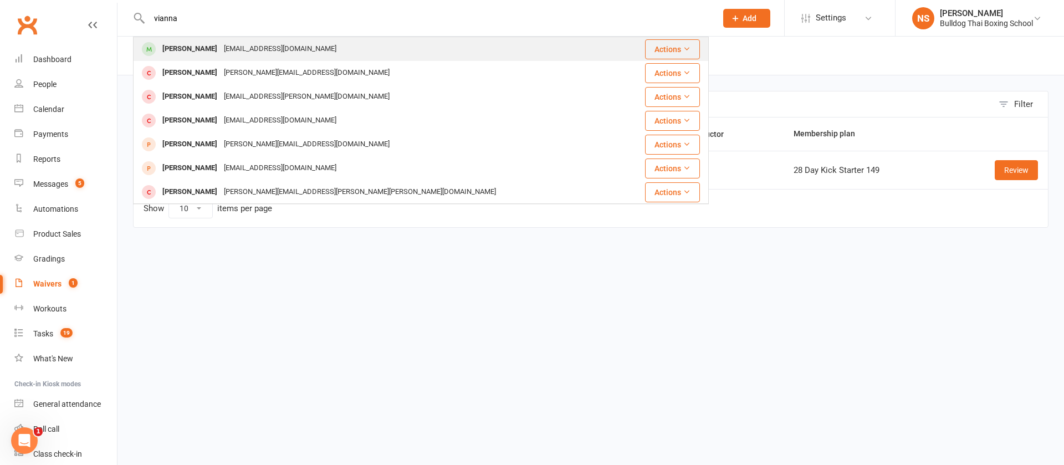
type input "vianna"
click at [220, 43] on div "[EMAIL_ADDRESS][DOMAIN_NAME]" at bounding box center [279, 49] width 119 height 16
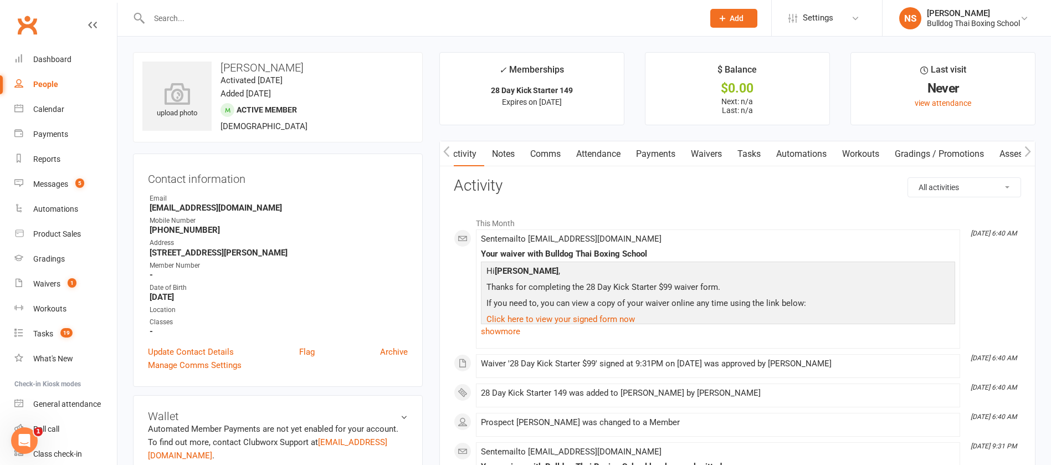
scroll to position [0, 1]
click at [759, 150] on link "Tasks" at bounding box center [748, 153] width 39 height 25
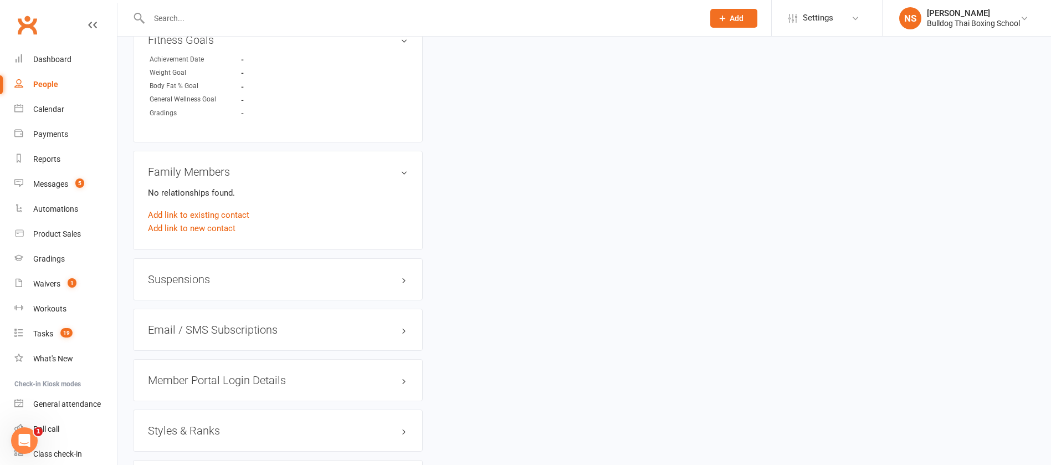
scroll to position [796, 0]
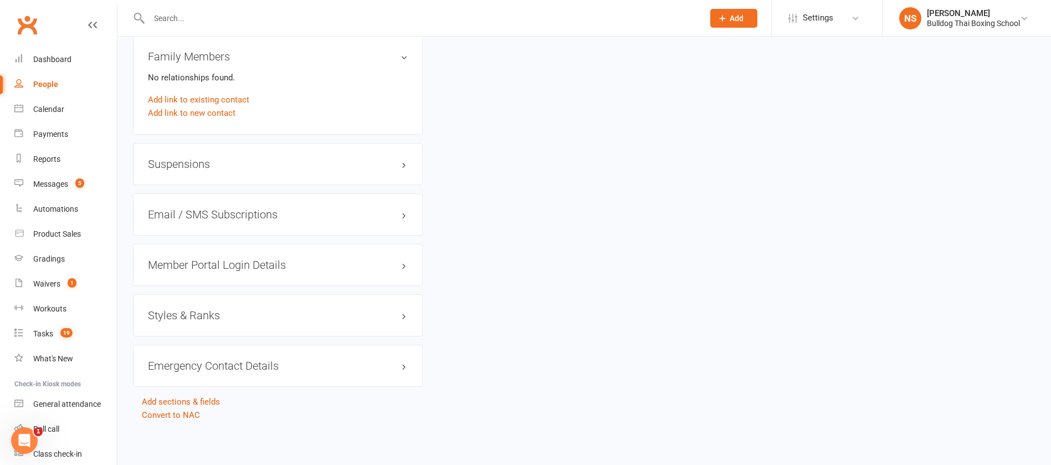
click at [191, 265] on h3 "Member Portal Login Details" at bounding box center [278, 265] width 260 height 12
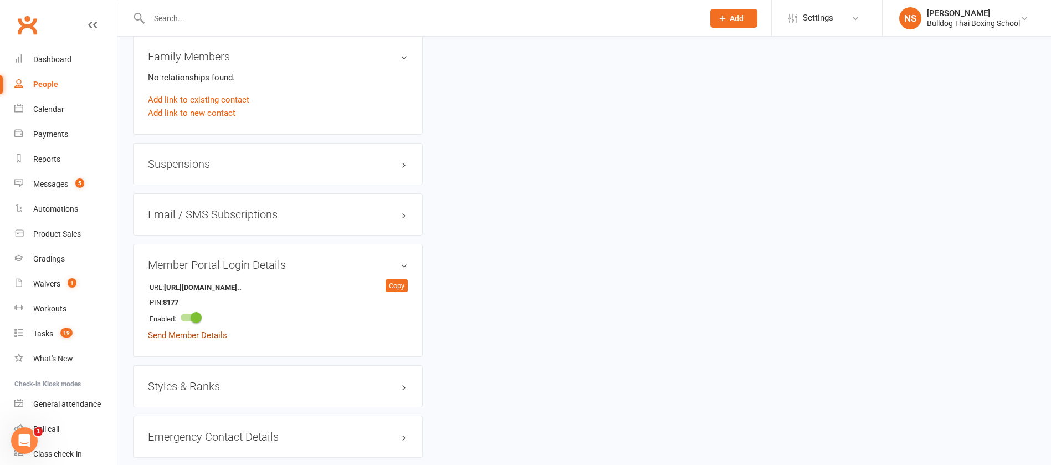
click at [213, 337] on link "Send Member Details" at bounding box center [187, 335] width 79 height 10
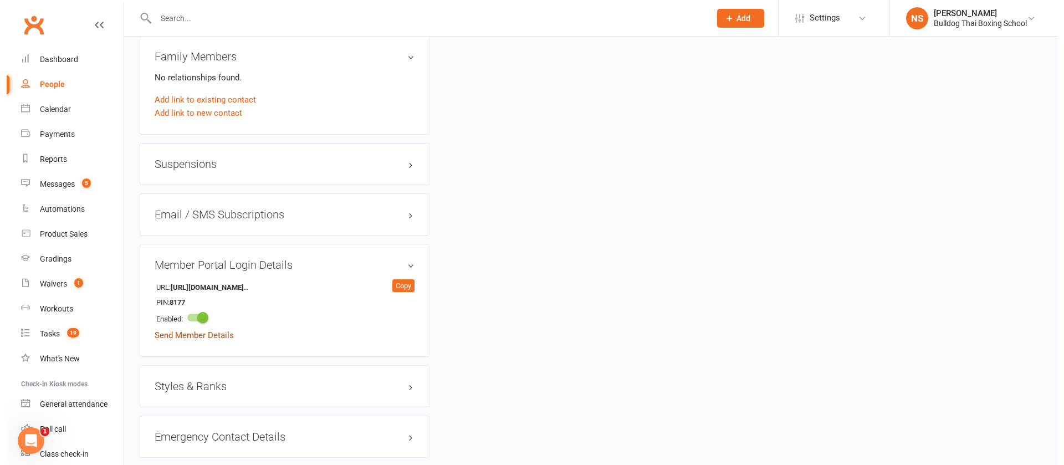
scroll to position [782, 0]
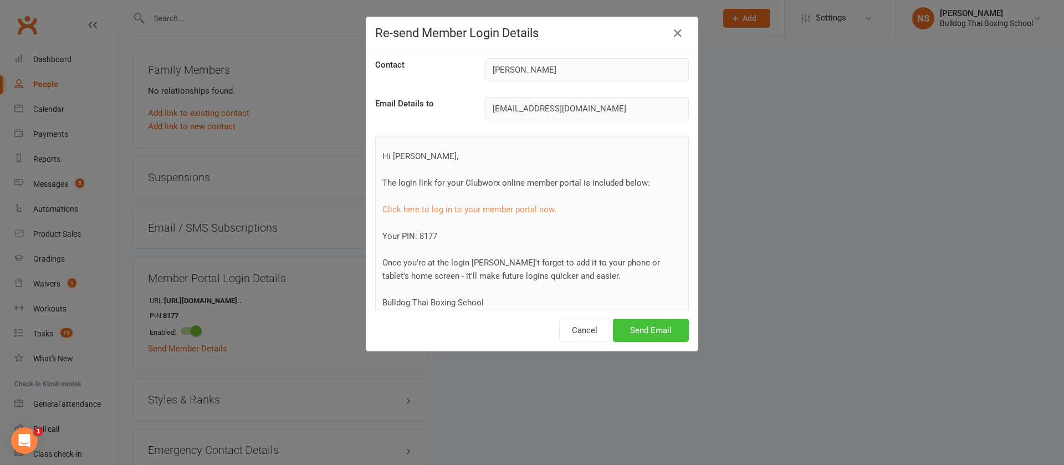
click at [635, 328] on button "Send Email" at bounding box center [651, 330] width 76 height 23
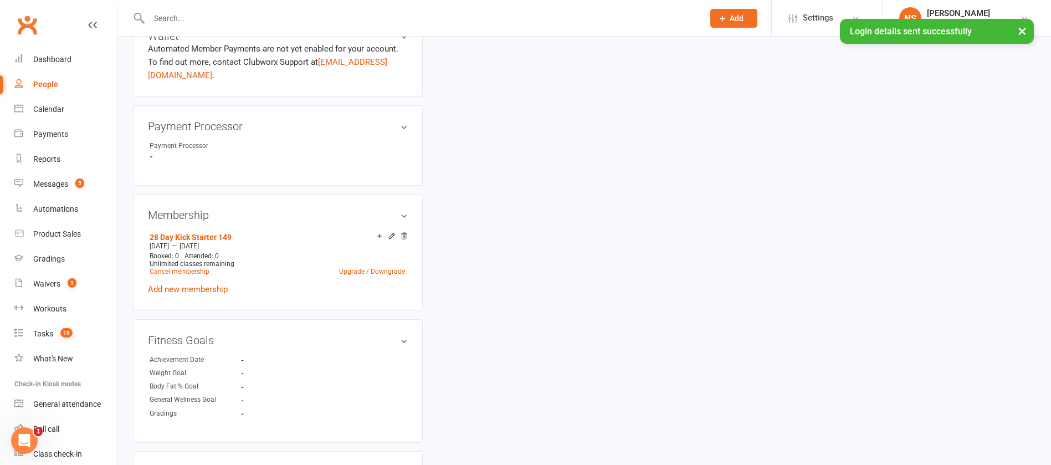
scroll to position [0, 0]
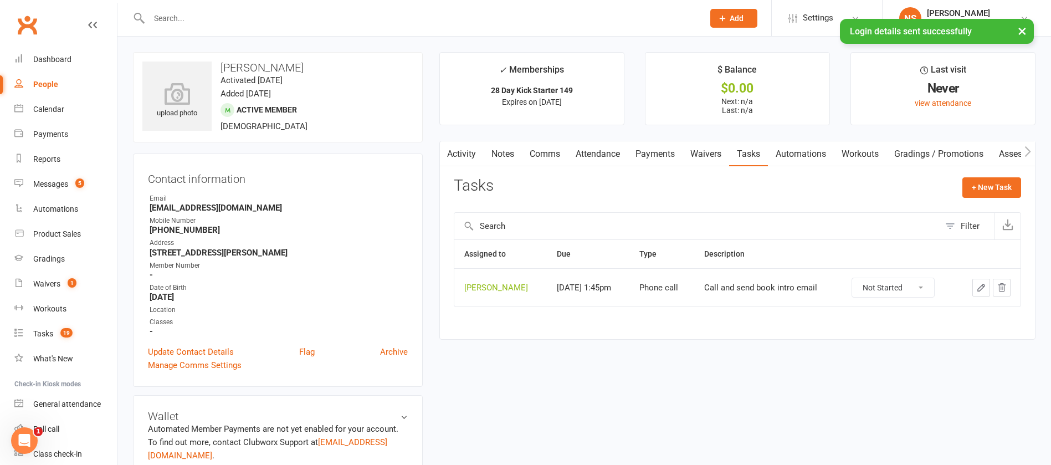
click at [797, 155] on link "Automations" at bounding box center [801, 153] width 66 height 25
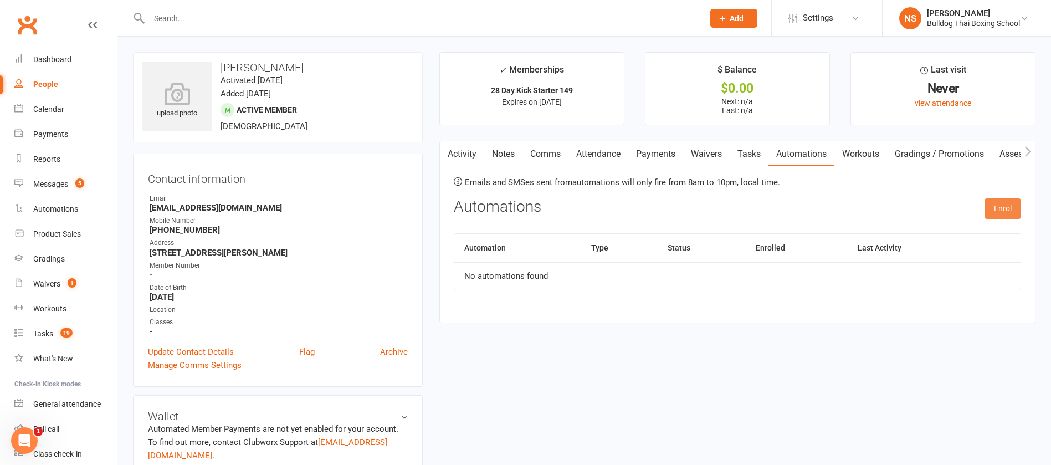
click at [1006, 207] on button "Enrol" at bounding box center [1002, 208] width 37 height 20
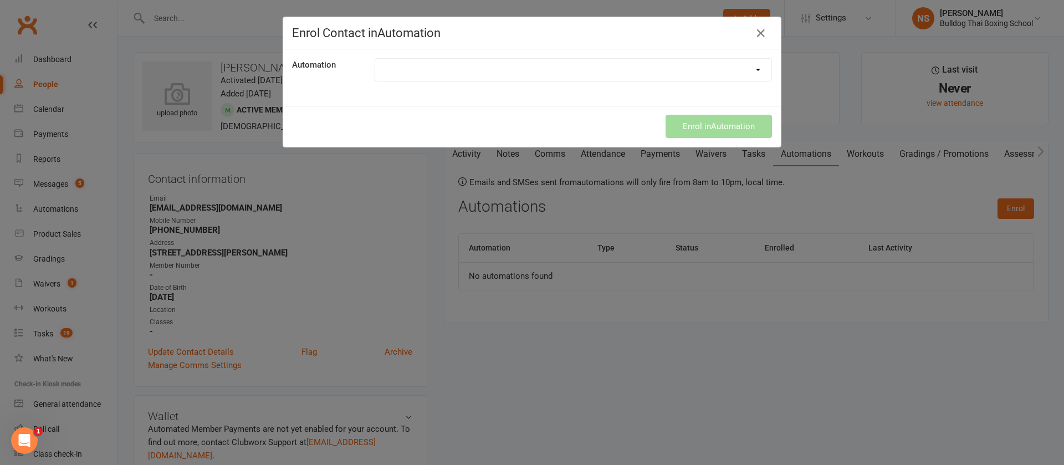
click at [554, 67] on select "New 28 Day Membership" at bounding box center [573, 70] width 396 height 22
select select "1949"
click at [375, 59] on select "New 28 Day Membership" at bounding box center [573, 70] width 396 height 22
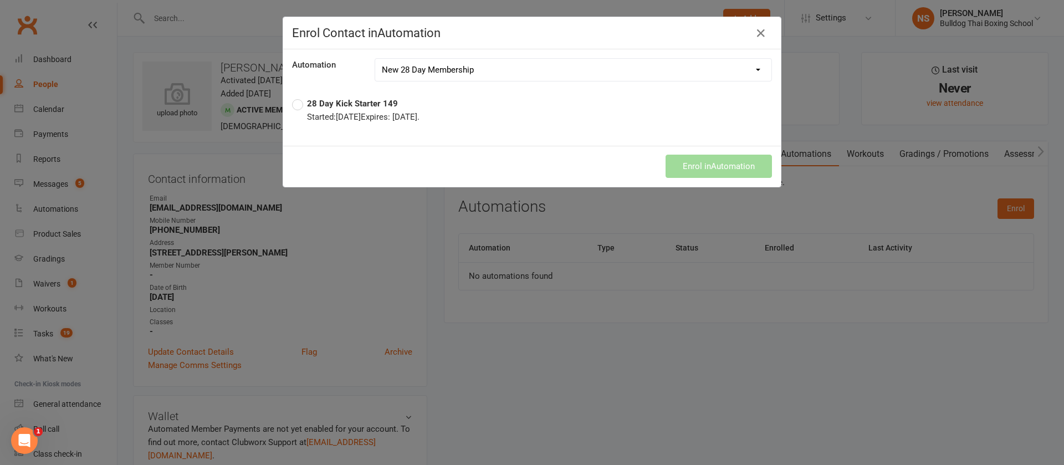
click at [292, 102] on label "28 Day Kick Starter 149 Started: [DATE] Expires: [DATE] ." at bounding box center [355, 110] width 127 height 27
click at [740, 162] on button "Enrol in Automation" at bounding box center [718, 166] width 106 height 23
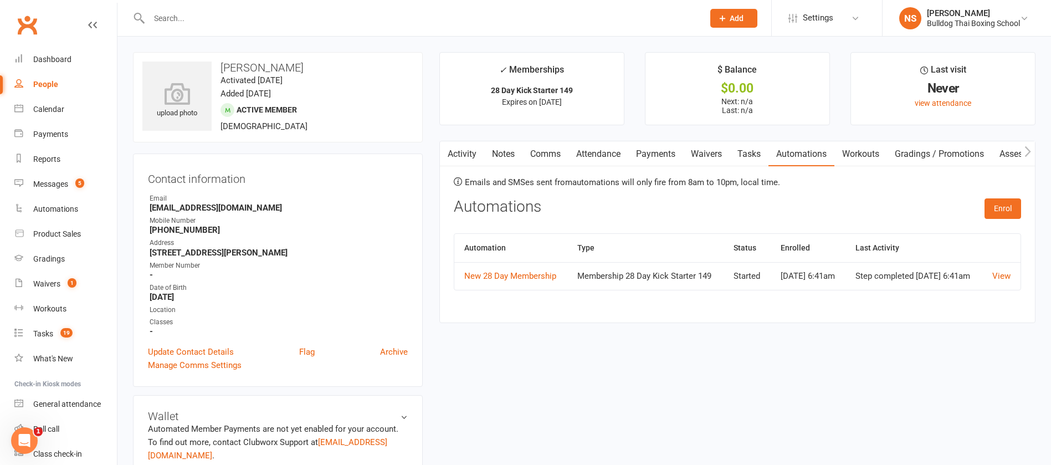
click at [471, 154] on link "Activity" at bounding box center [462, 153] width 44 height 25
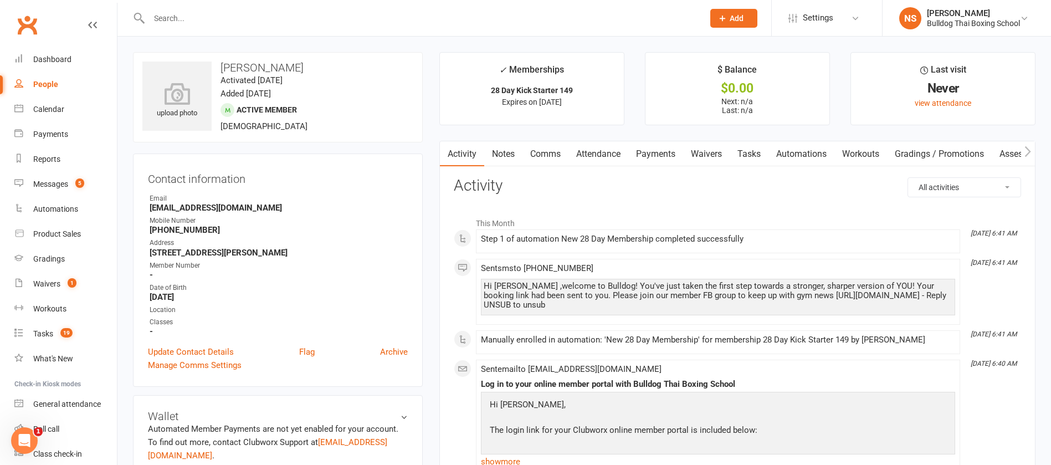
click at [753, 155] on link "Tasks" at bounding box center [749, 153] width 39 height 25
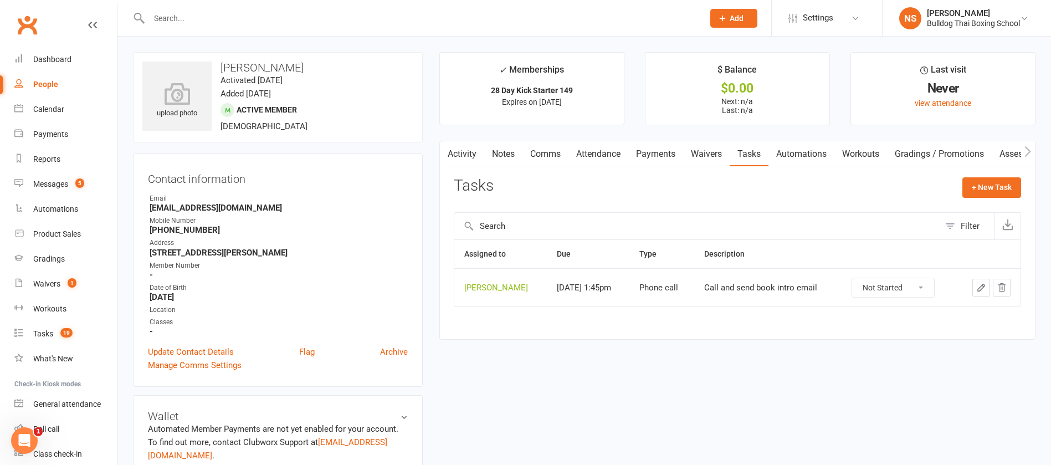
click at [980, 285] on icon "button" at bounding box center [981, 288] width 10 height 10
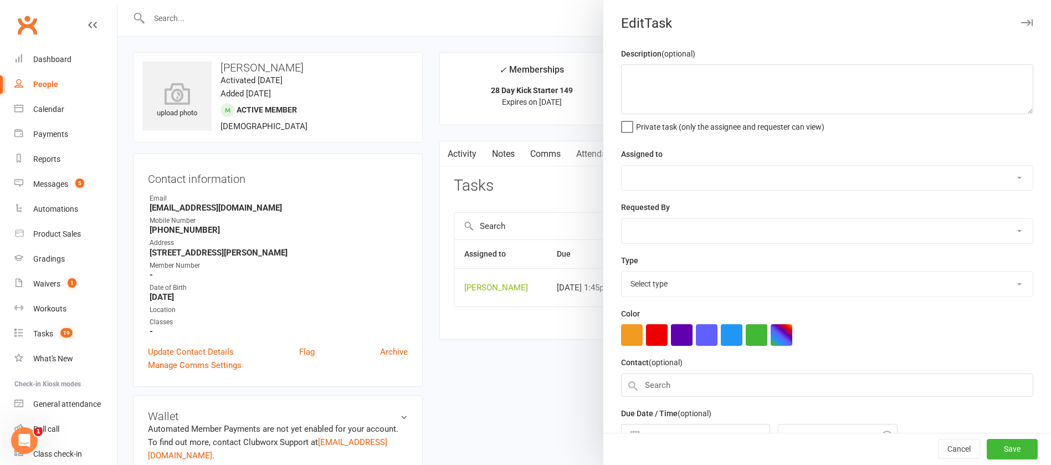
type textarea "Call and send book intro email"
select select "12940"
select select "45795"
type input "[DATE]"
type input "1:45pm"
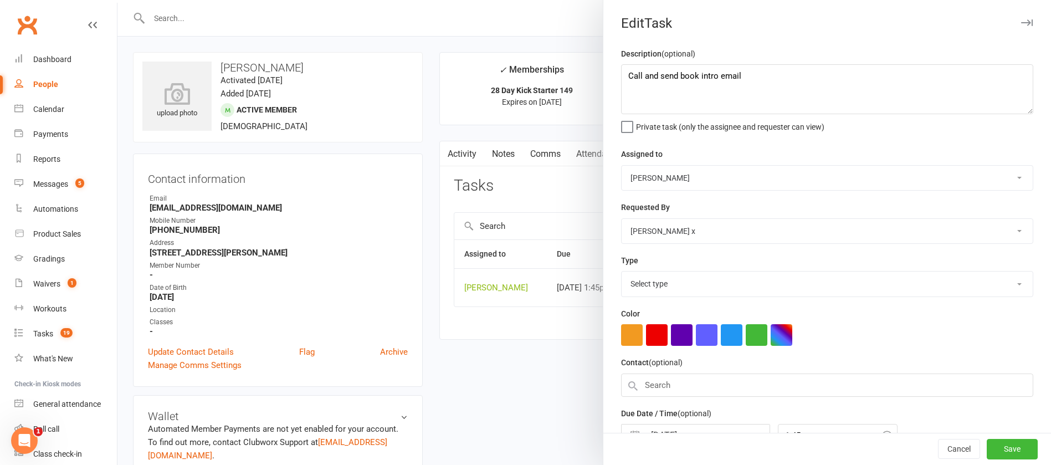
select select "12048"
drag, startPoint x: 747, startPoint y: 79, endPoint x: 581, endPoint y: 94, distance: 166.9
click at [117, 0] on react-component "Edit Task Description (optional) Call and send book intro email Private task (o…" at bounding box center [117, 0] width 0 height 0
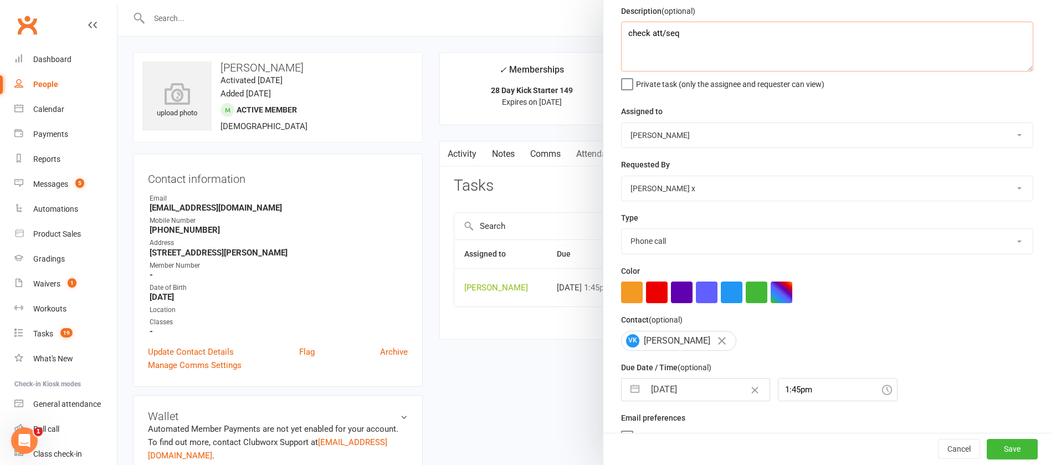
scroll to position [66, 0]
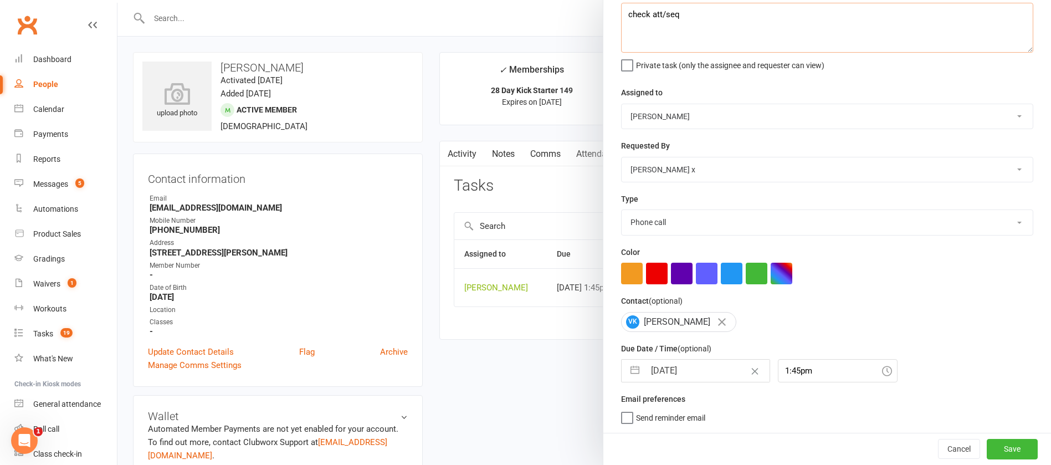
type textarea "check att/seq"
click at [671, 218] on select "Action E-mail Meeting Phone call Text Add new task type" at bounding box center [827, 222] width 411 height 24
select select "12049"
click at [622, 210] on select "Action E-mail Meeting Phone call Text Add new task type" at bounding box center [827, 222] width 411 height 24
drag, startPoint x: 690, startPoint y: 378, endPoint x: 691, endPoint y: 369, distance: 9.6
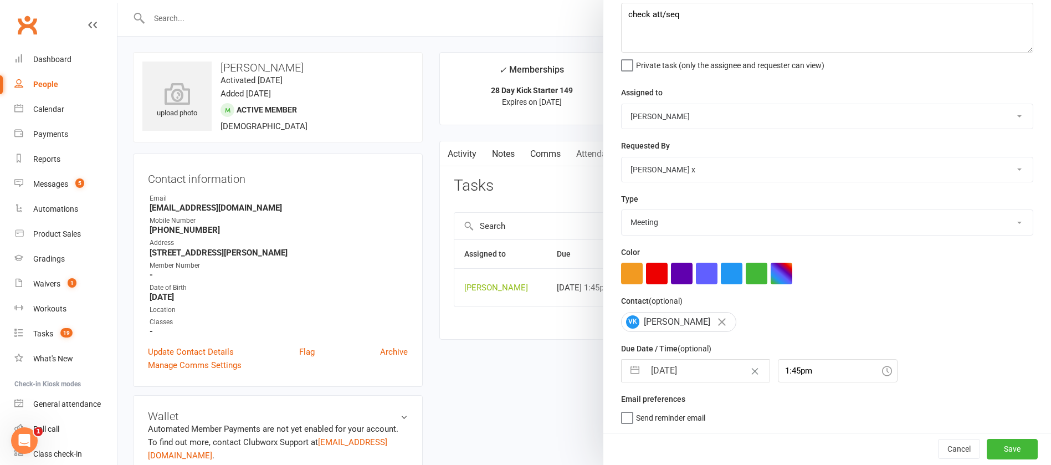
click at [690, 374] on input "[DATE]" at bounding box center [707, 371] width 125 height 22
select select "6"
select select "2025"
select select "7"
select select "2025"
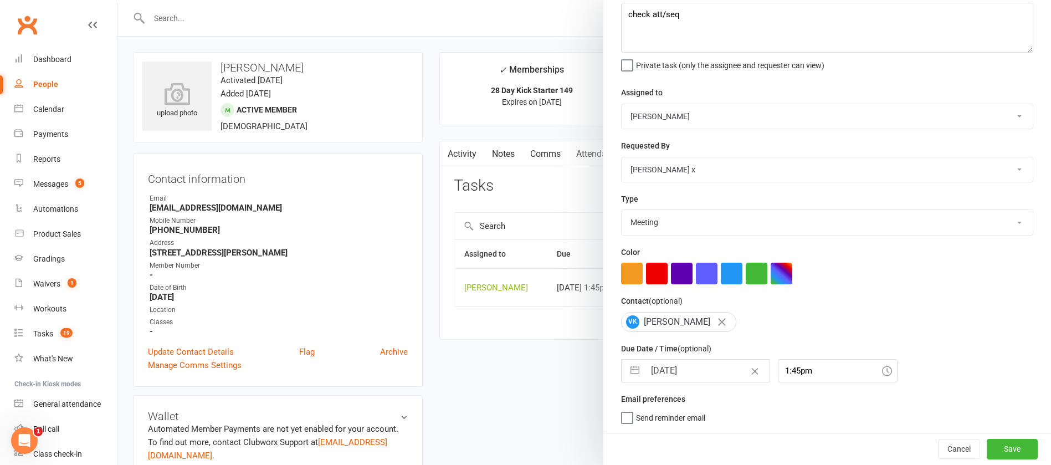
select select "8"
select select "2025"
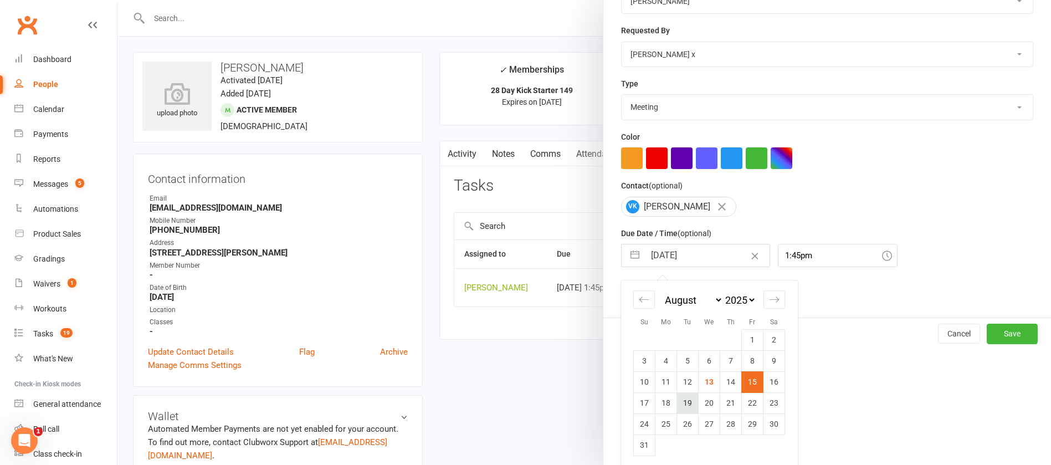
scroll to position [184, 0]
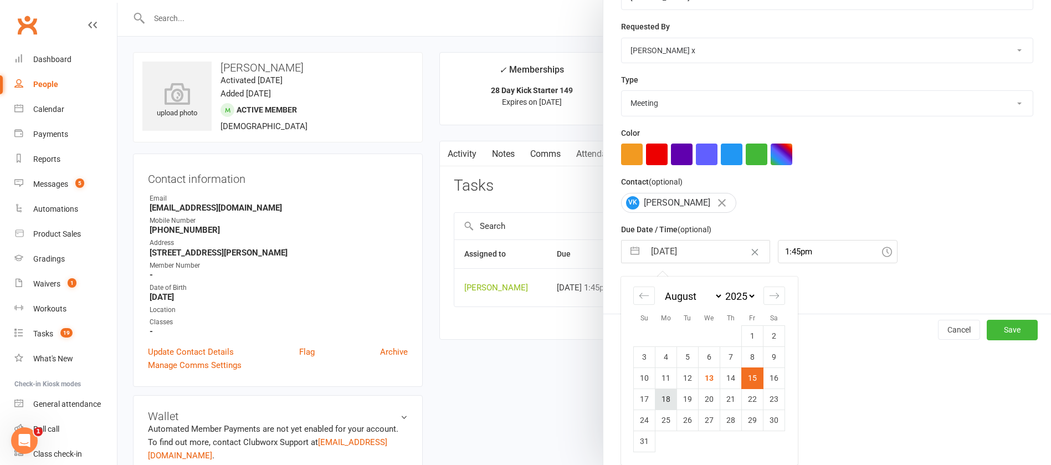
click at [661, 399] on td "18" at bounding box center [666, 398] width 22 height 21
type input "[DATE]"
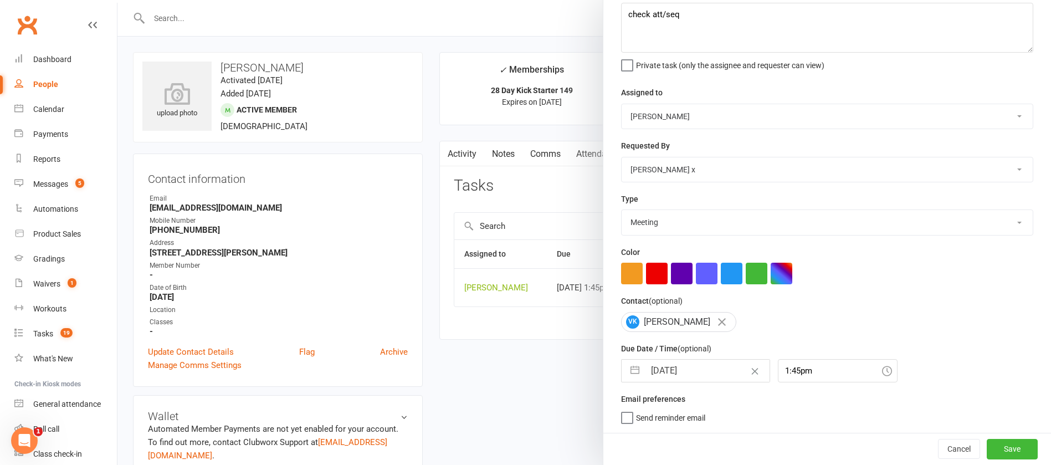
scroll to position [66, 0]
click at [991, 443] on button "Save" at bounding box center [1012, 449] width 51 height 20
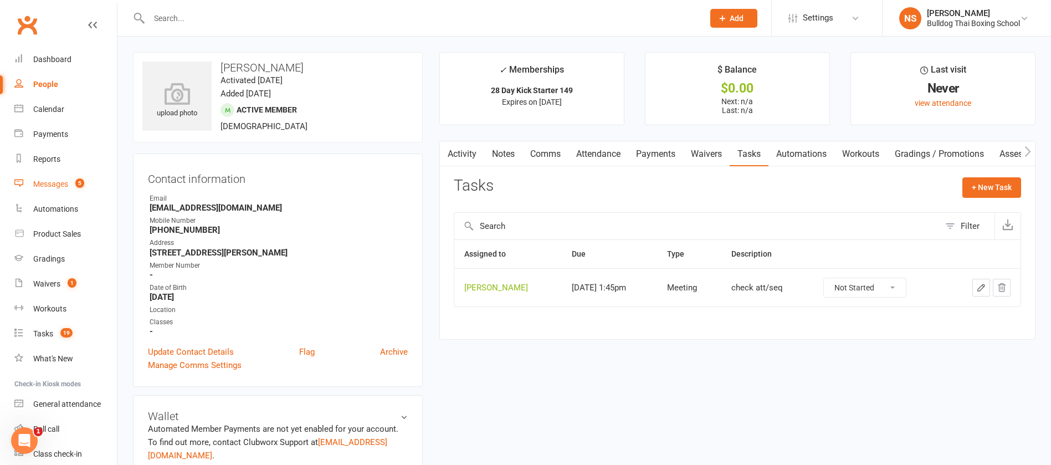
click at [51, 184] on div "Messages" at bounding box center [50, 183] width 35 height 9
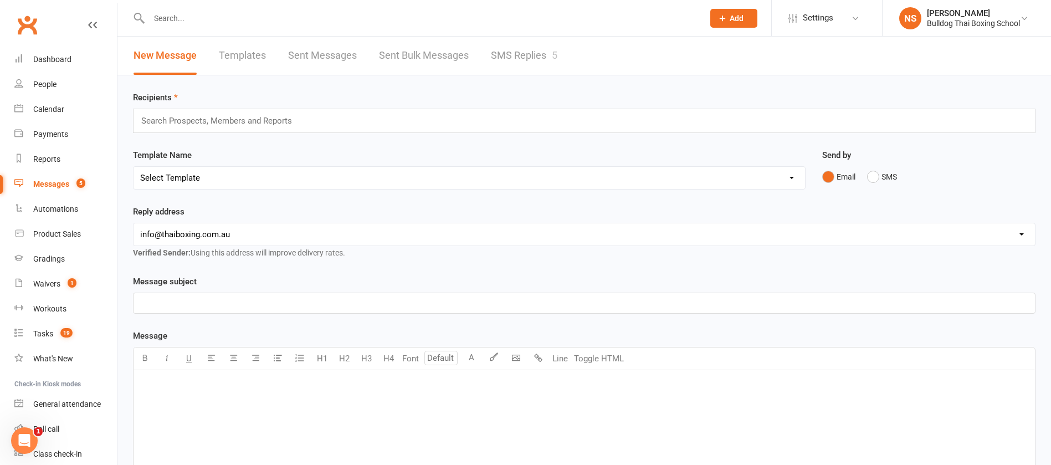
click at [535, 52] on link "SMS Replies 5" at bounding box center [524, 56] width 66 height 38
